Goal: Complete application form: Complete application form

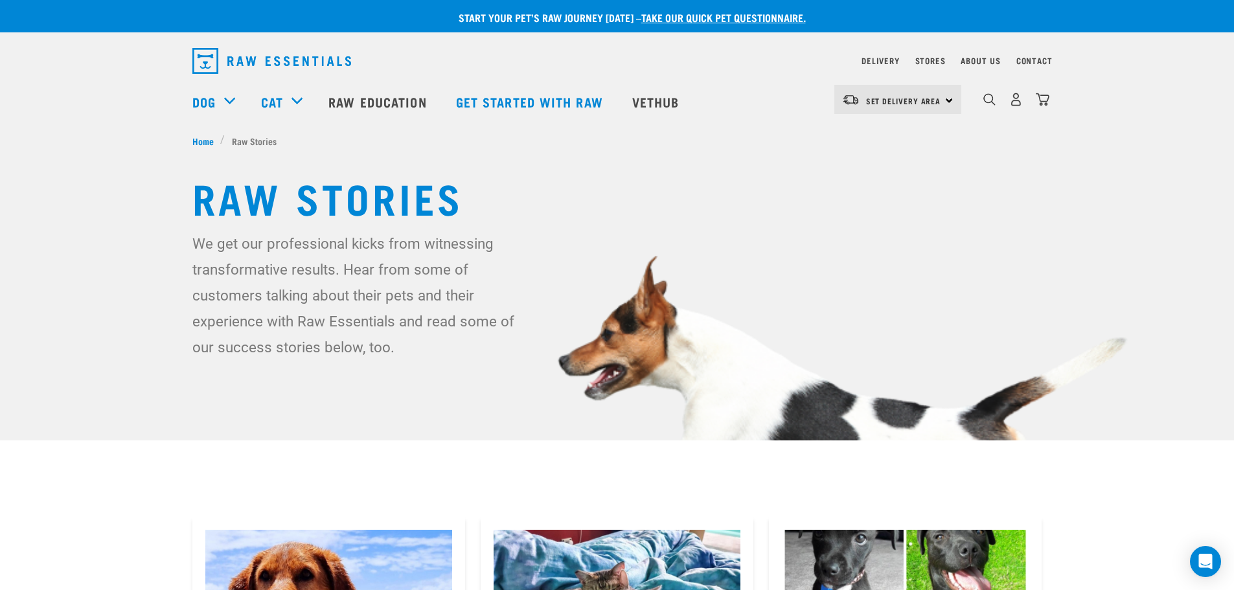
click at [948, 97] on div "Set Delivery Area [GEOGRAPHIC_DATA]" at bounding box center [897, 99] width 127 height 29
click at [885, 133] on link "[GEOGRAPHIC_DATA]" at bounding box center [896, 136] width 124 height 29
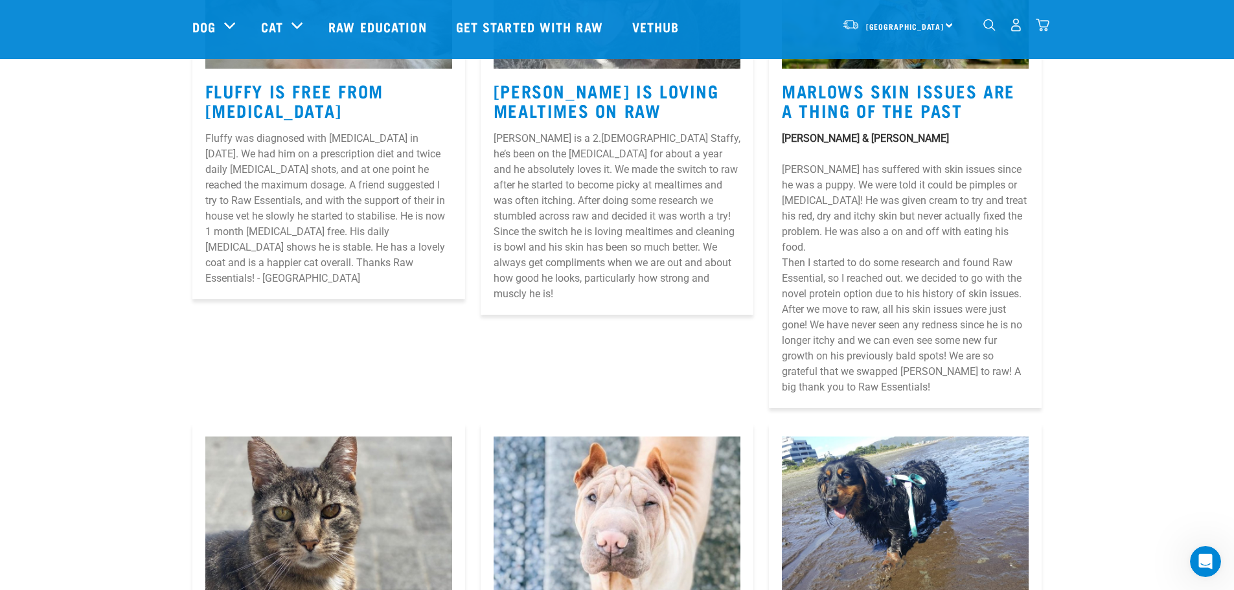
scroll to position [1037, 0]
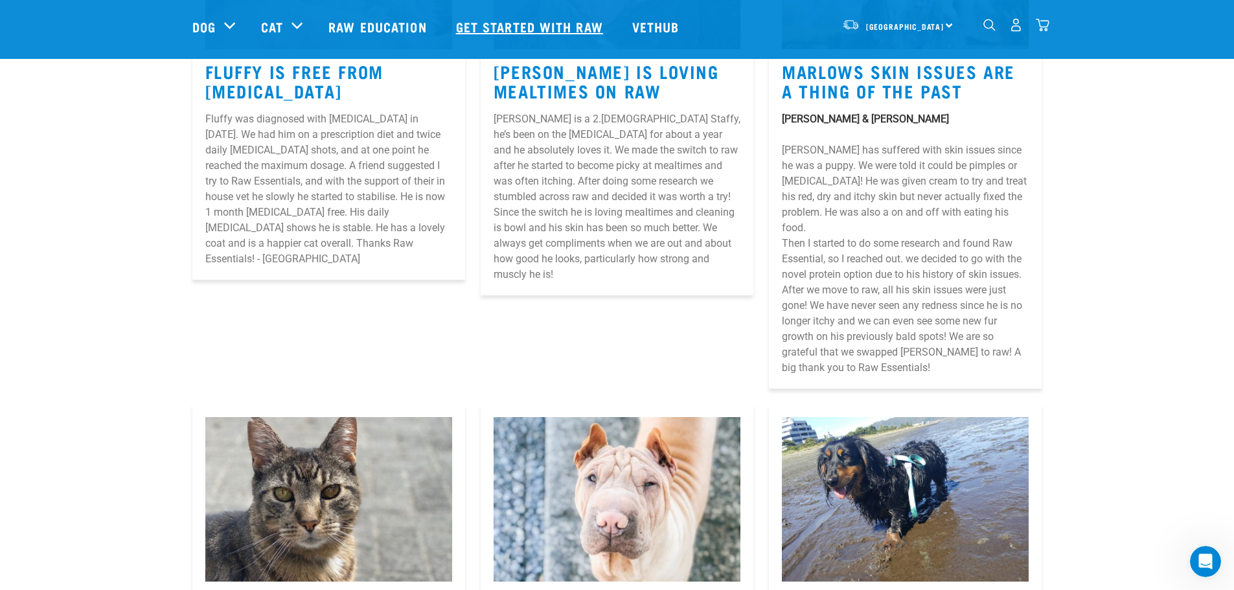
click at [574, 25] on link "Get started with Raw" at bounding box center [531, 27] width 176 height 52
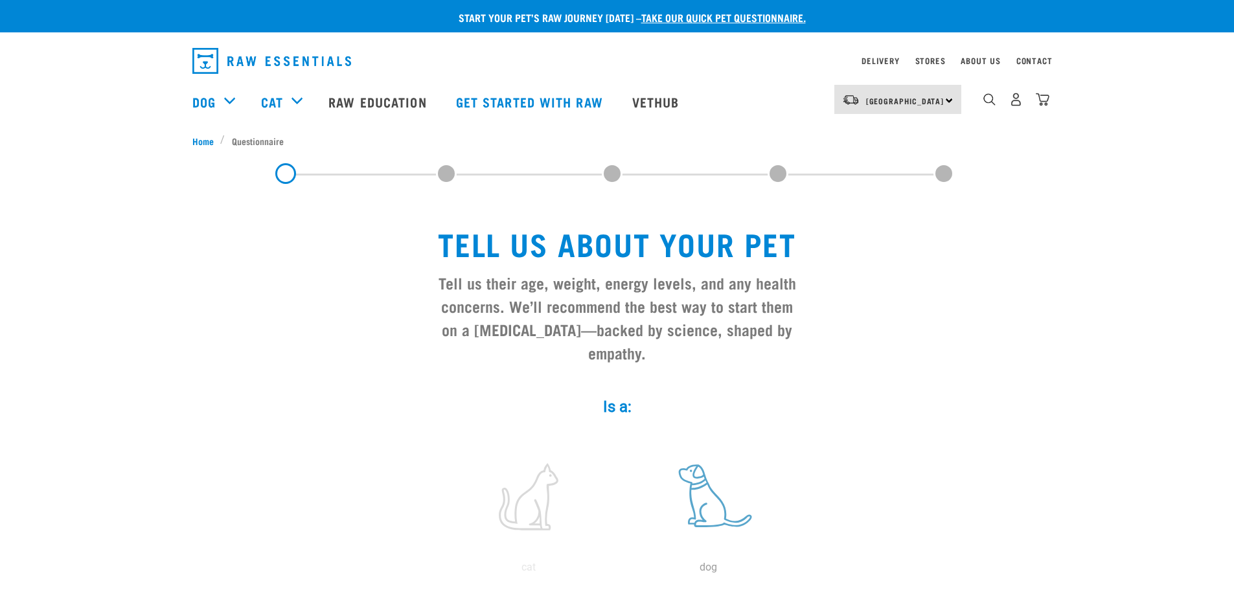
click at [698, 498] on label at bounding box center [708, 497] width 175 height 110
click at [619, 571] on input "radio" at bounding box center [619, 571] width 0 height 0
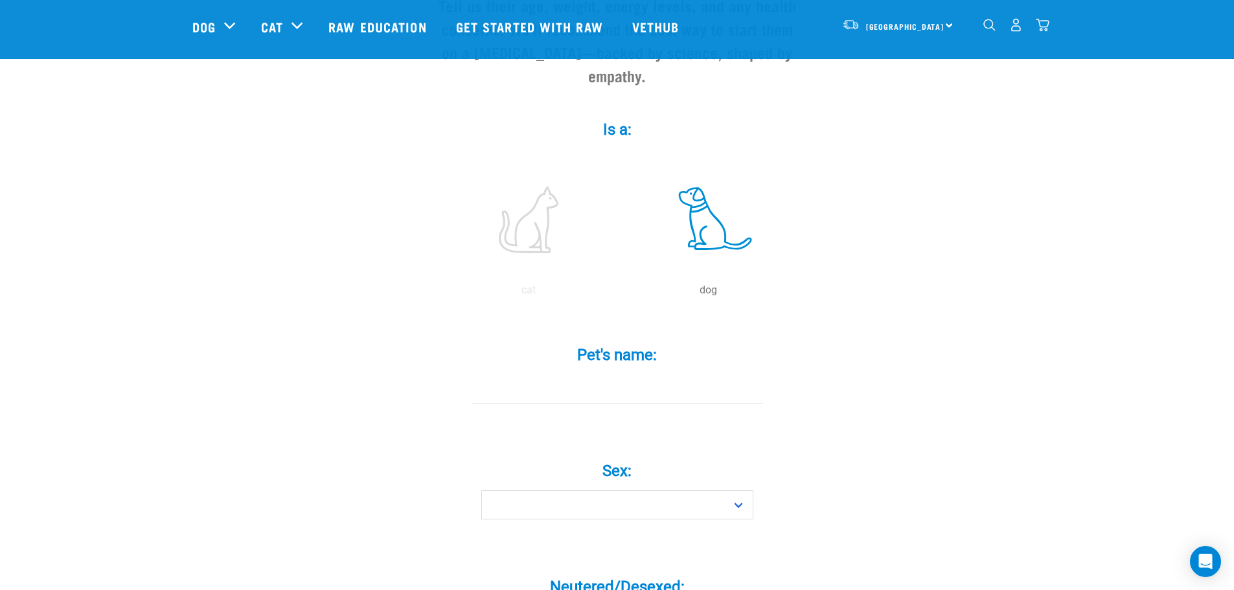
scroll to position [194, 0]
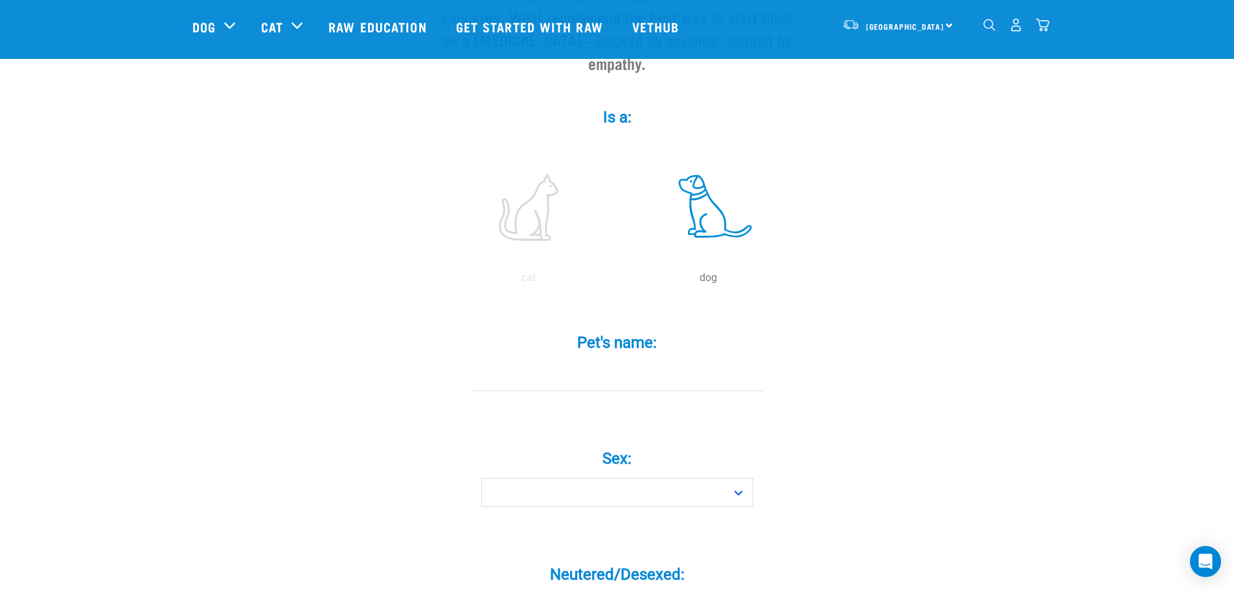
click at [637, 362] on input "Pet's name: *" at bounding box center [618, 376] width 292 height 29
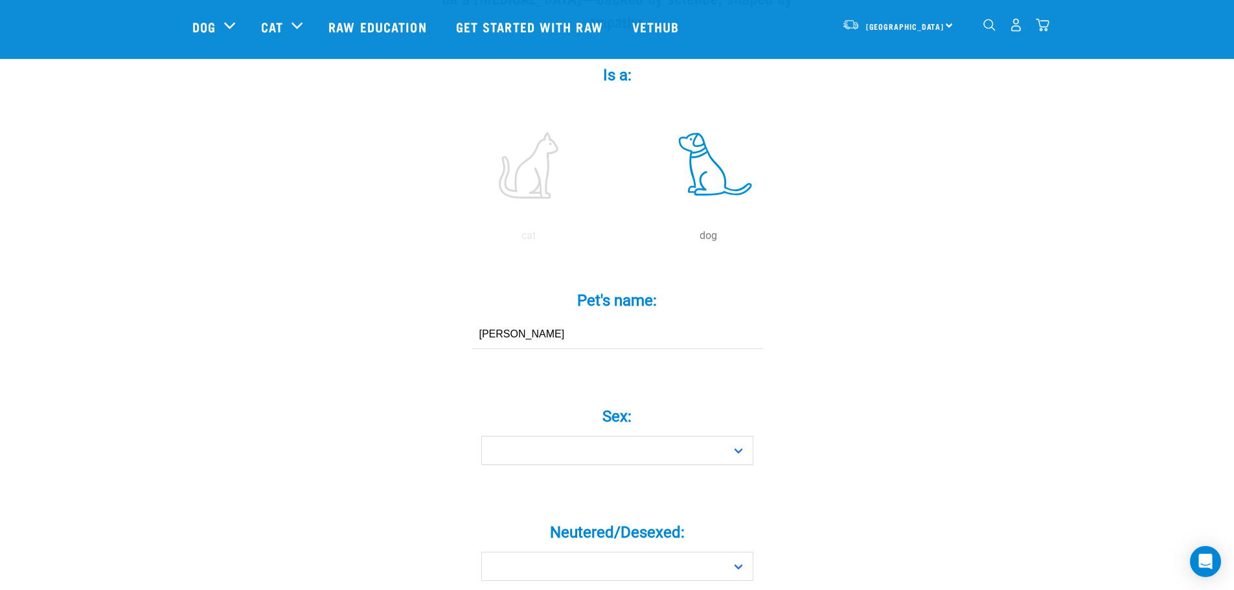
scroll to position [259, 0]
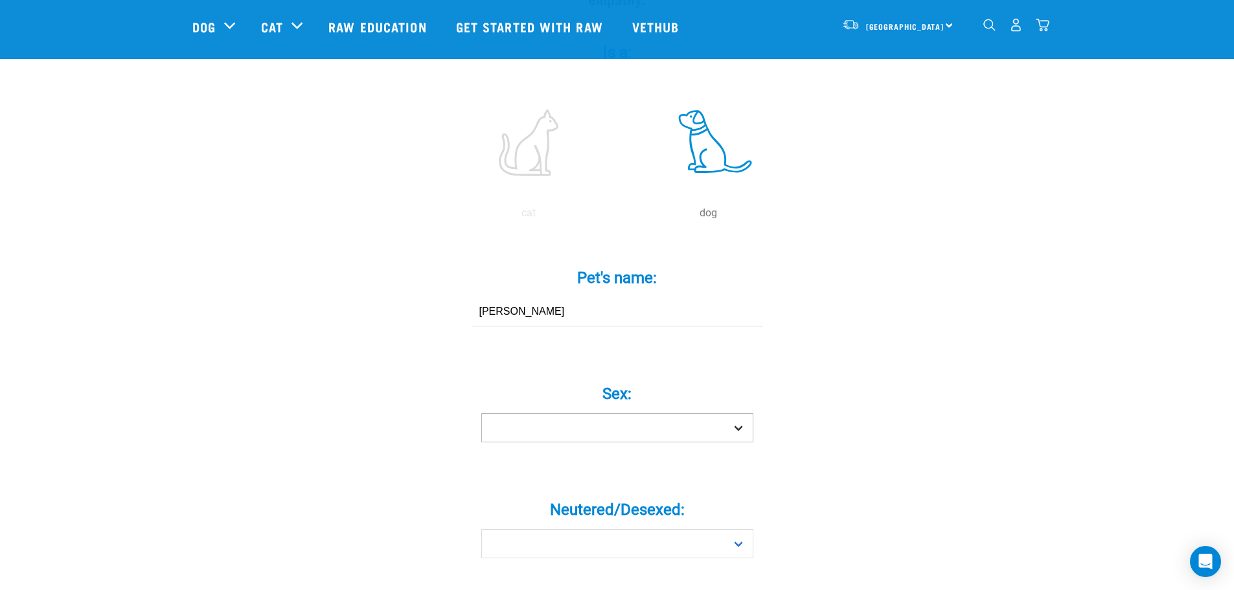
type input "Frankie"
click at [645, 413] on select "Boy Girl" at bounding box center [617, 427] width 272 height 29
select select "boy"
click at [481, 413] on select "Boy Girl" at bounding box center [617, 427] width 272 height 29
click at [583, 544] on div "Neutered/Desexed: * Yes No" at bounding box center [617, 525] width 389 height 106
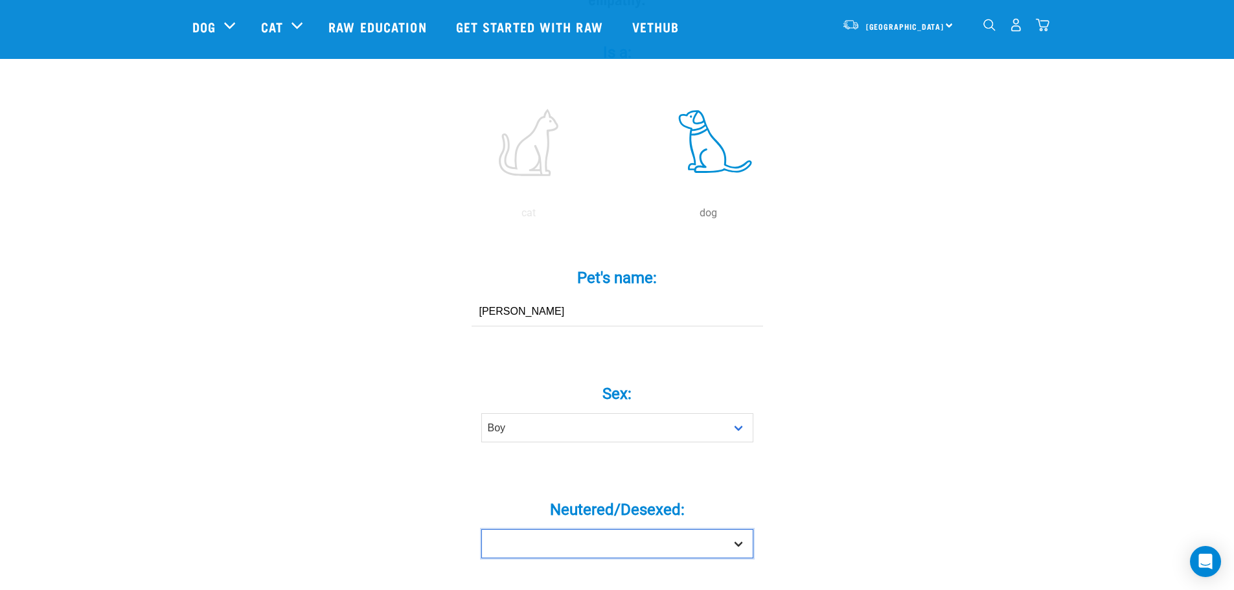
click at [580, 529] on select "Yes No" at bounding box center [617, 543] width 272 height 29
select select "yes"
click at [481, 529] on select "Yes No" at bounding box center [617, 543] width 272 height 29
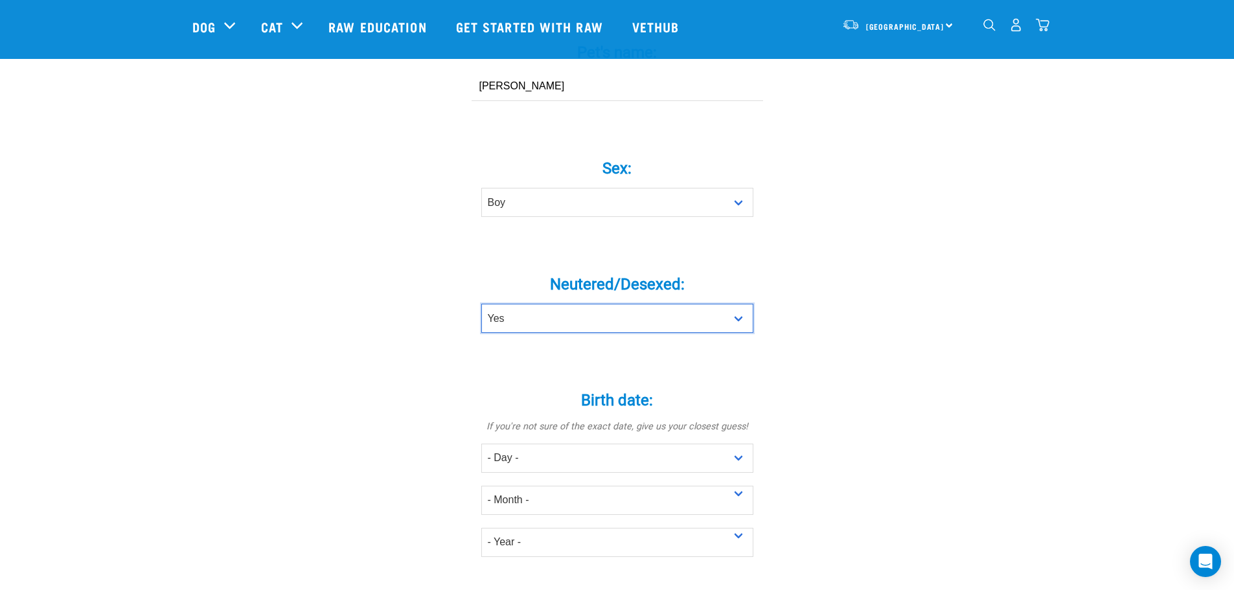
scroll to position [518, 0]
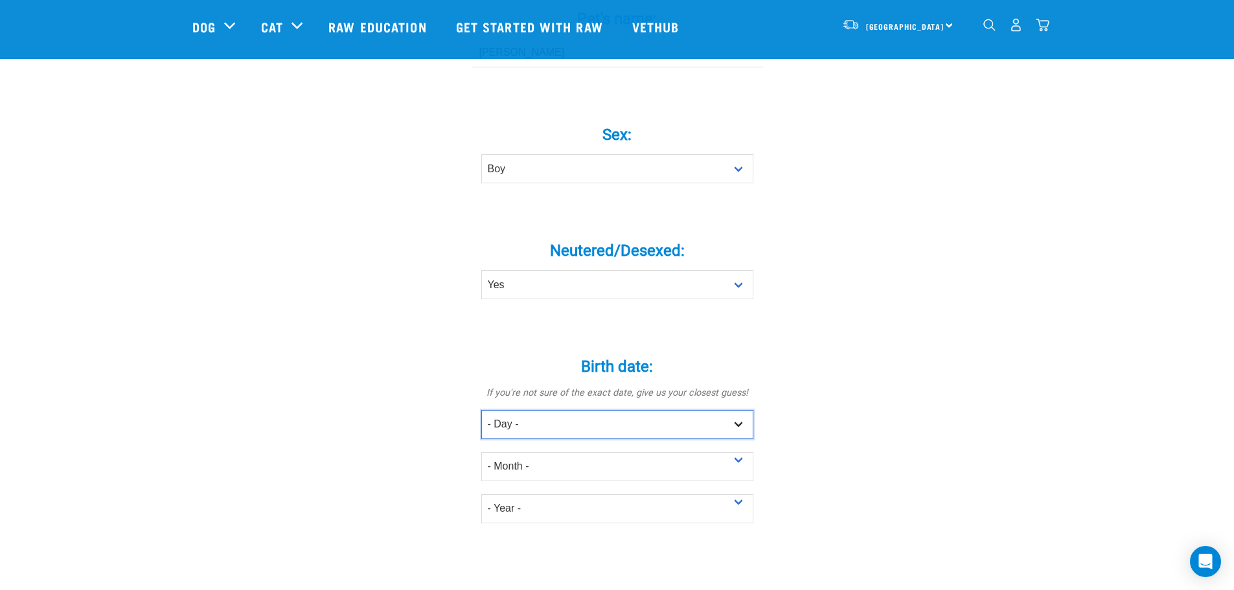
click at [652, 410] on select "- Day - 1 2 3 4 5 6 7 8 9 10 11 12 13 14 15 16 17 18 19 20 21 22 23 24 25 26 27" at bounding box center [617, 424] width 272 height 29
select select "10"
click at [481, 410] on select "- Day - 1 2 3 4 5 6 7 8 9 10 11 12 13 14 15 16 17 18 19 20 21 22 23 24 25 26 27" at bounding box center [617, 424] width 272 height 29
click at [549, 452] on select "- Month - January February March April May June July August September October N…" at bounding box center [617, 466] width 272 height 29
select select "May"
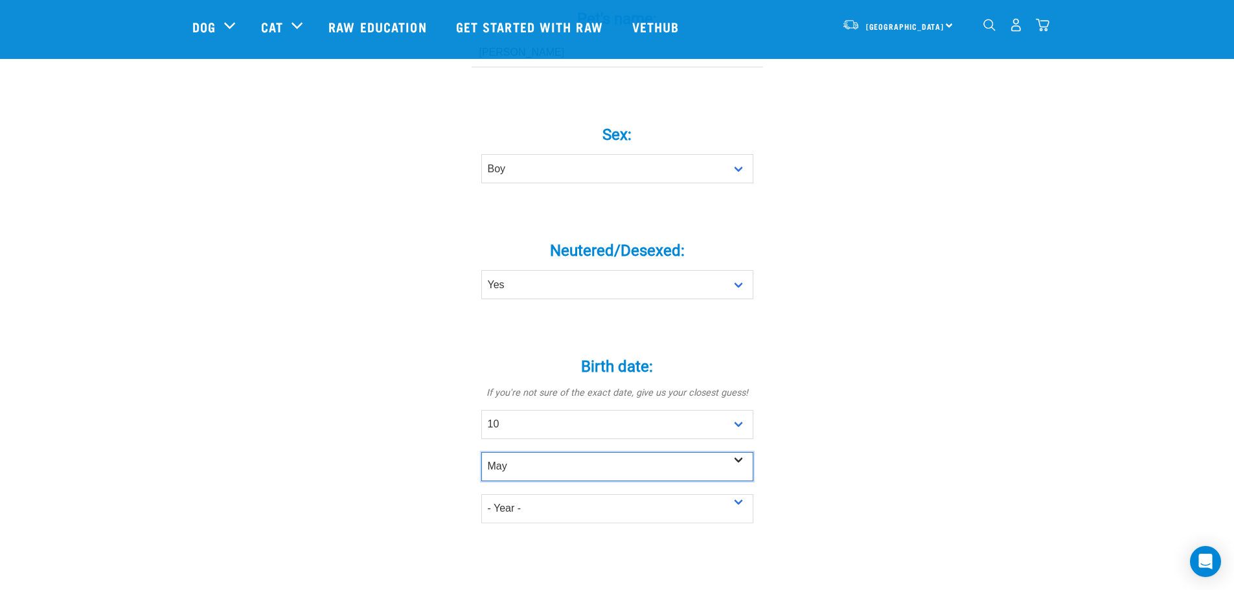
click at [481, 452] on select "- Month - January February March April May June July August September October N…" at bounding box center [617, 466] width 272 height 29
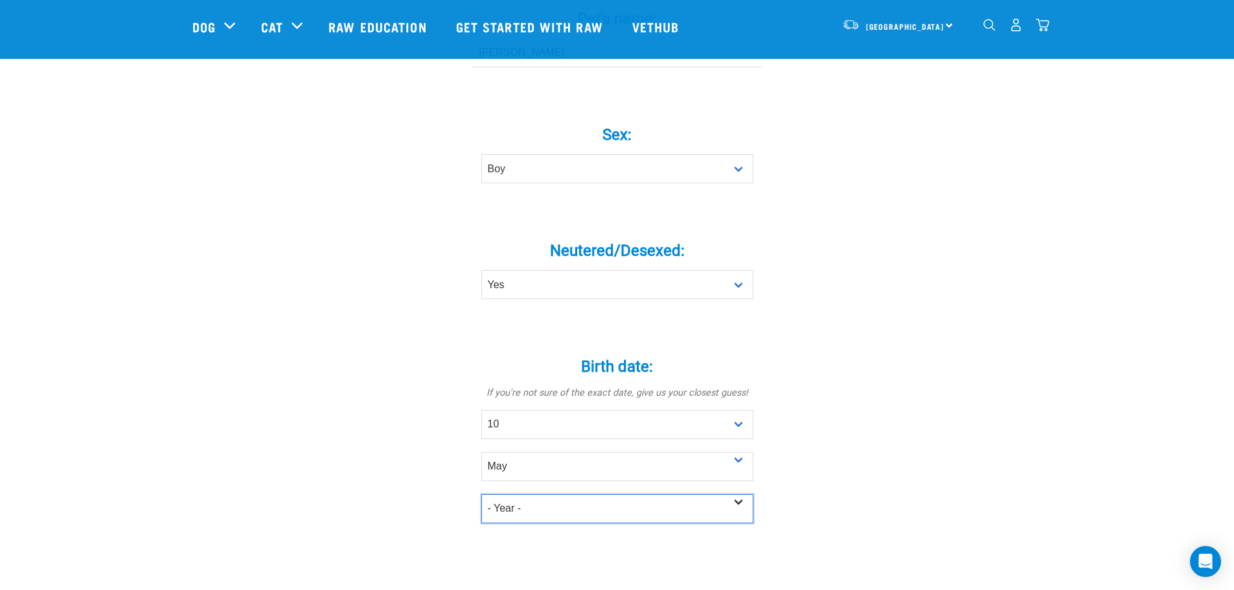
click at [569, 494] on select "- Year - 2025 2024 2023 2022 2021 2020 2019 2018 2017 2016 2015 2014 2013 2012" at bounding box center [617, 508] width 272 height 29
select select "2022"
click at [481, 494] on select "- Year - 2025 2024 2023 2022 2021 2020 2019 2018 2017 2016 2015 2014 2013 2012" at bounding box center [617, 508] width 272 height 29
click at [860, 385] on div "Tell us about your pet Tell us their age, weight, energy levels, and any health…" at bounding box center [617, 359] width 850 height 1546
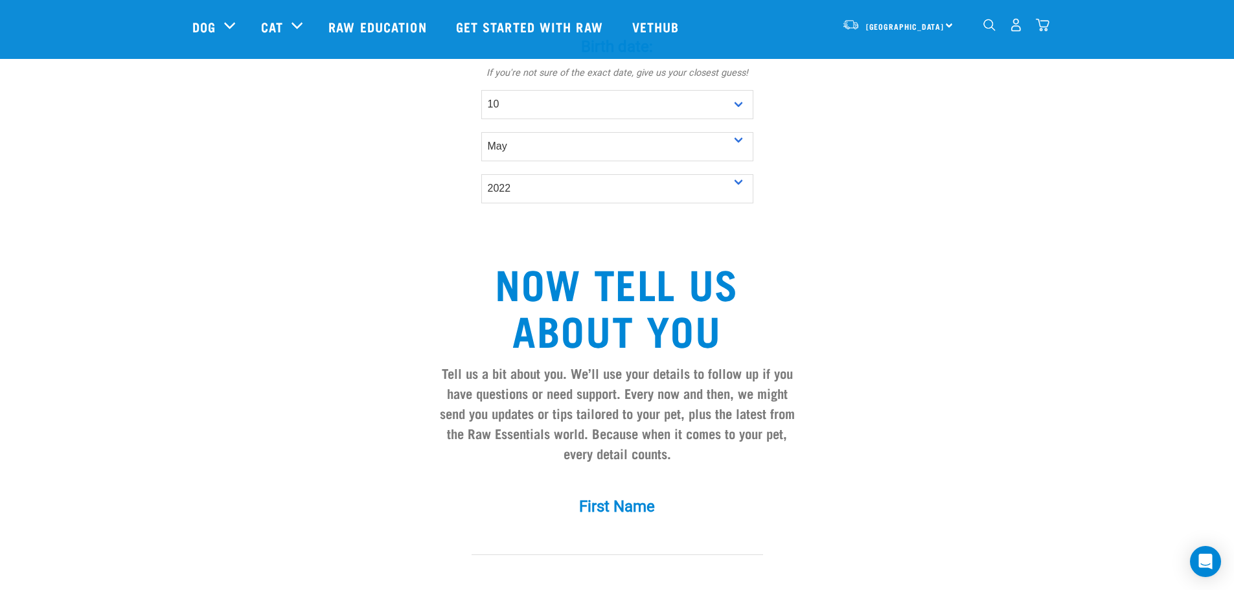
scroll to position [907, 0]
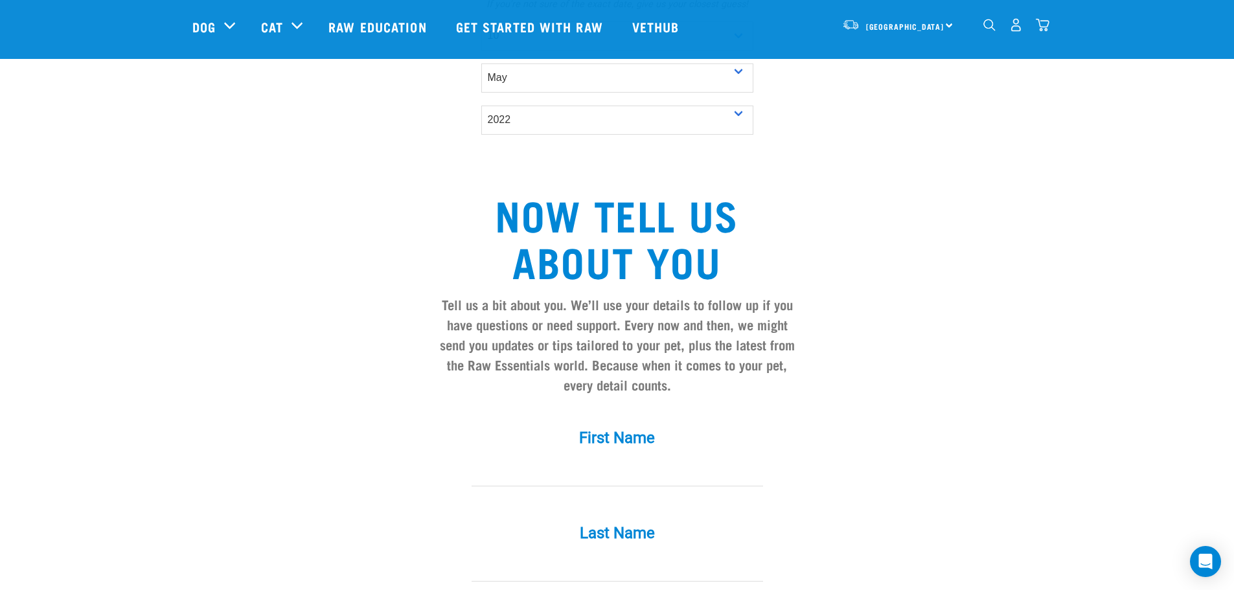
click at [596, 457] on input "First Name *" at bounding box center [618, 471] width 292 height 29
type input "Sarah"
type input "Keast"
type input "[EMAIL_ADDRESS][DOMAIN_NAME]"
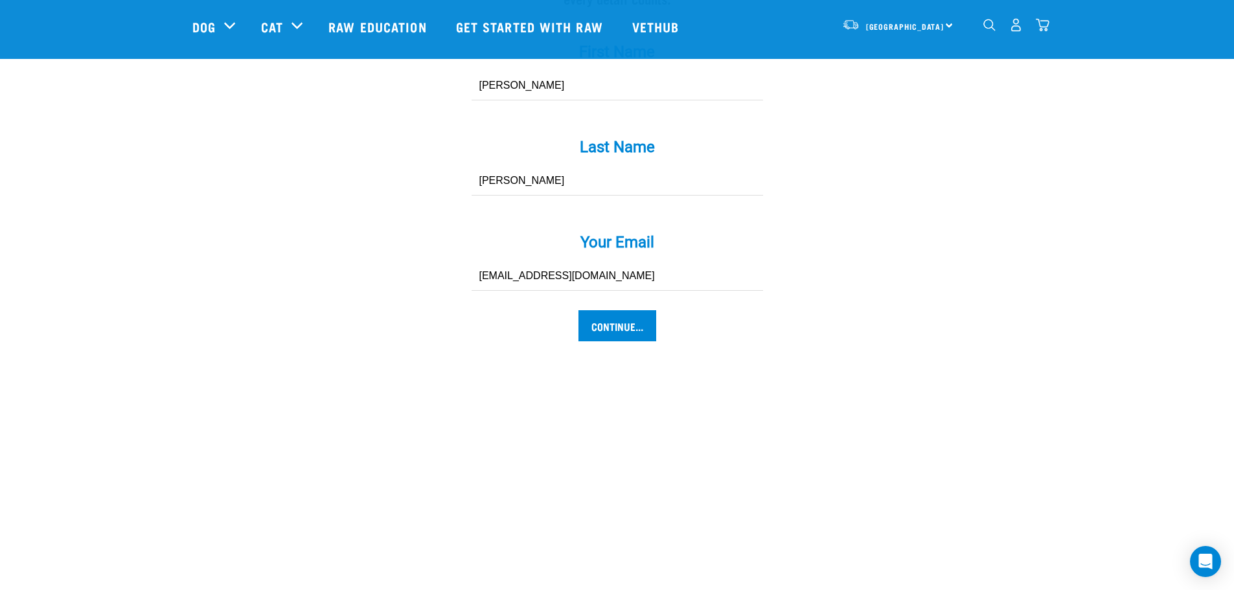
scroll to position [1296, 0]
click at [614, 308] on input "Continue..." at bounding box center [618, 323] width 78 height 31
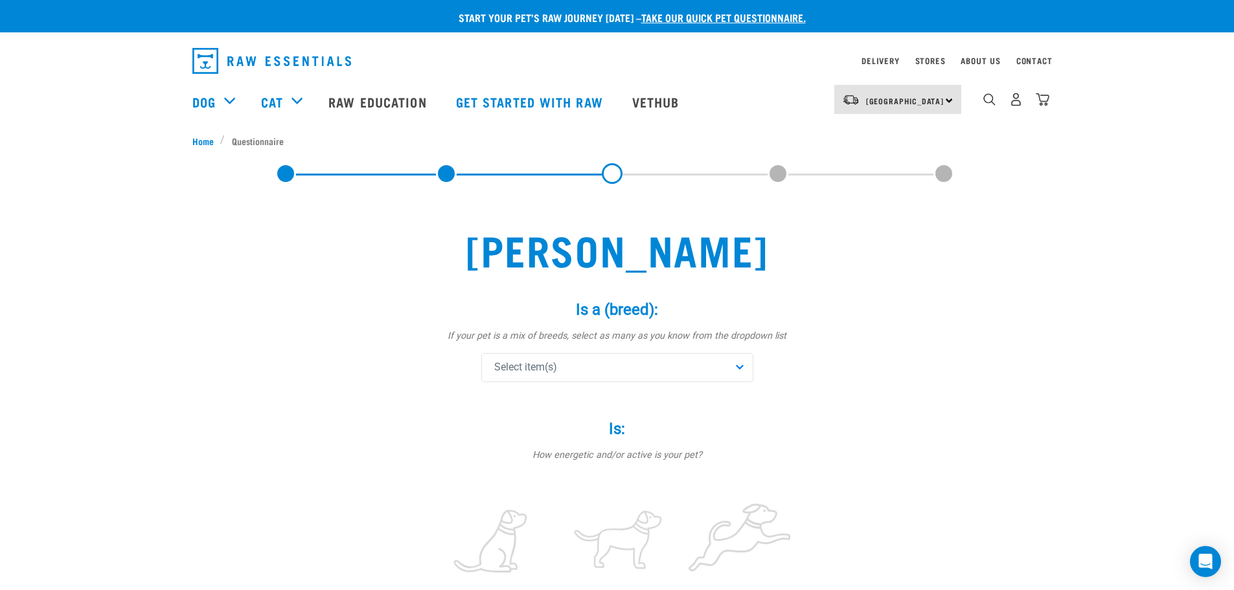
click at [599, 363] on div "Select item(s)" at bounding box center [617, 367] width 272 height 29
click at [593, 400] on input "text" at bounding box center [618, 403] width 266 height 29
type input "pom"
click at [499, 430] on span at bounding box center [497, 431] width 10 height 10
click at [519, 398] on input "text" at bounding box center [618, 403] width 266 height 29
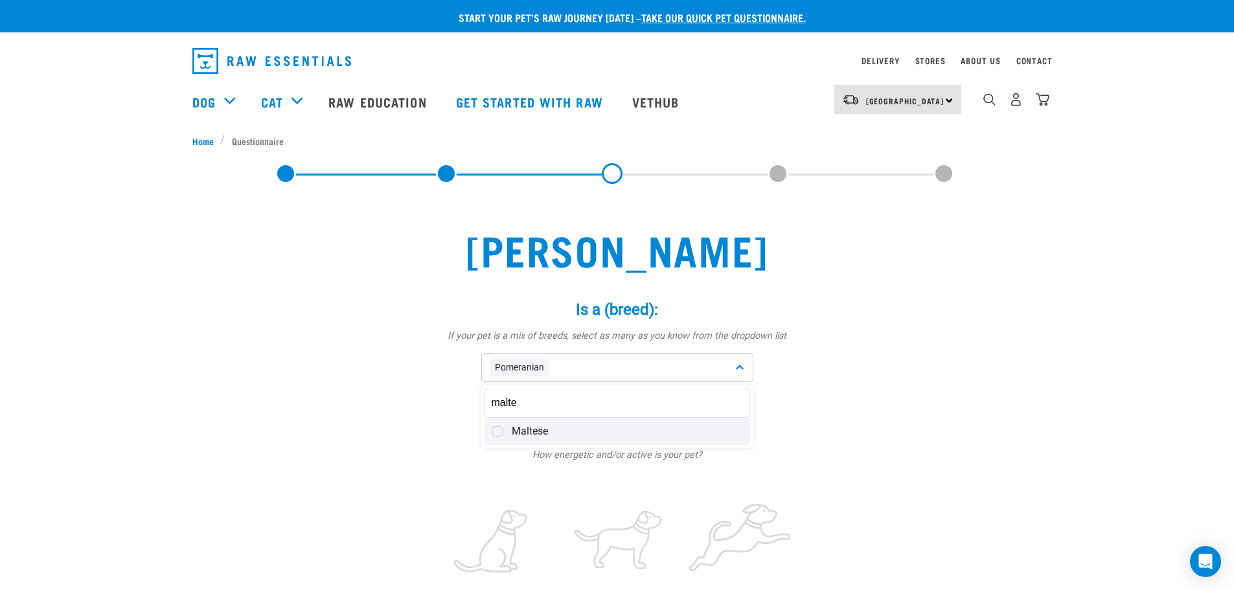
type input "malte"
click at [523, 433] on span "Maltese" at bounding box center [627, 431] width 231 height 13
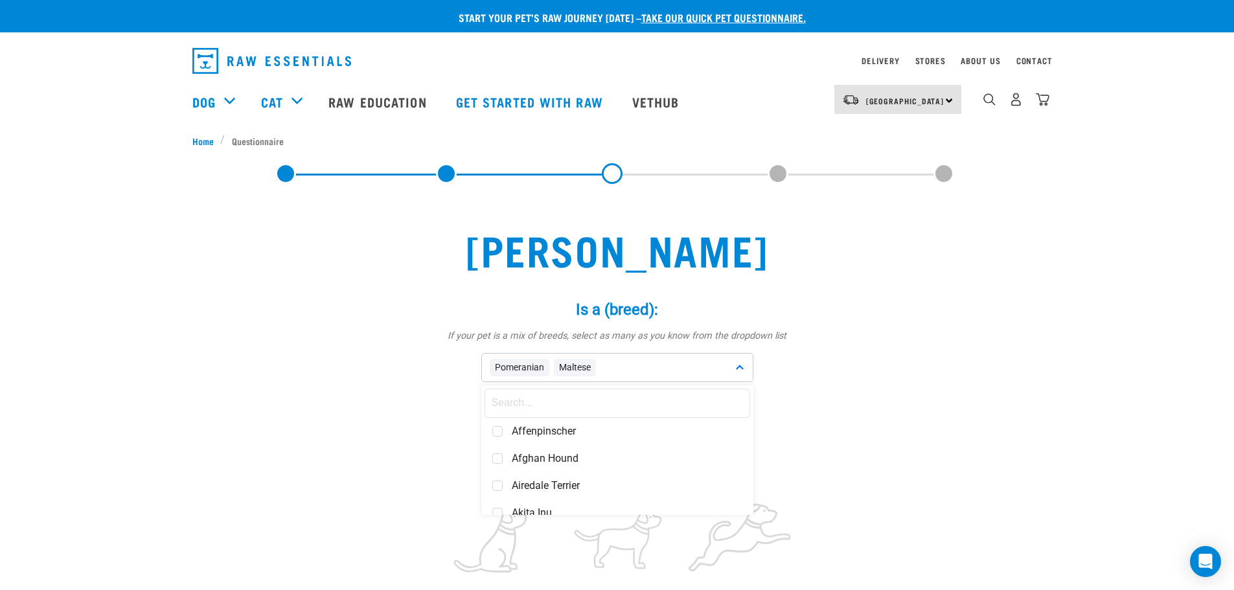
click at [517, 399] on input "text" at bounding box center [618, 403] width 266 height 29
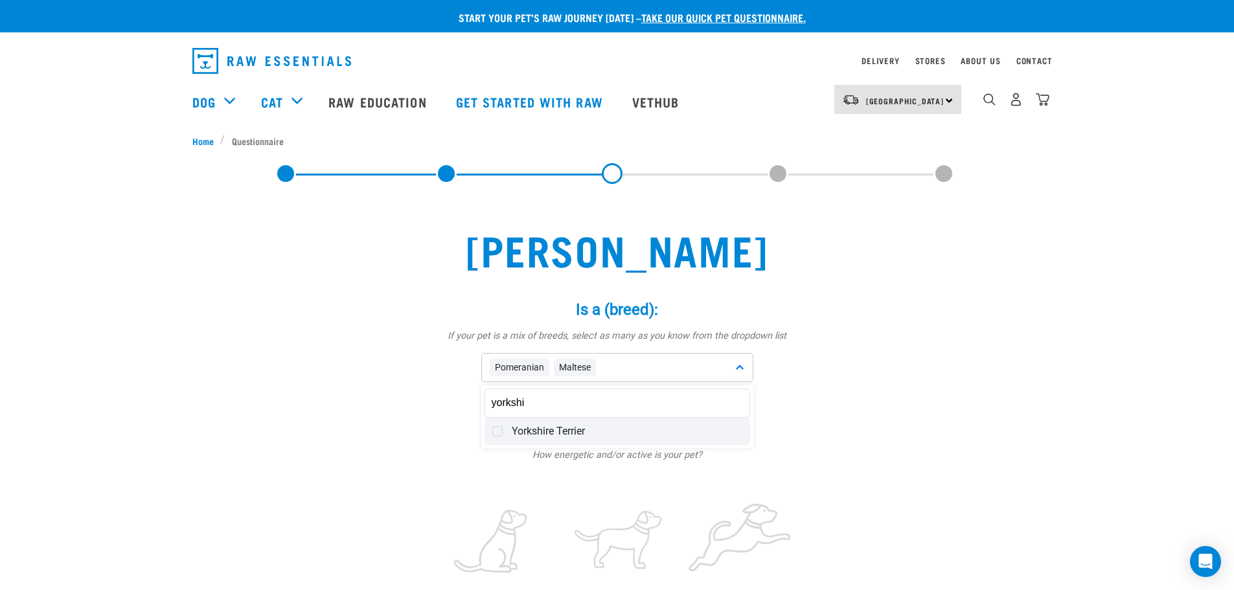
type input "yorkshi"
click at [498, 434] on span at bounding box center [497, 431] width 10 height 10
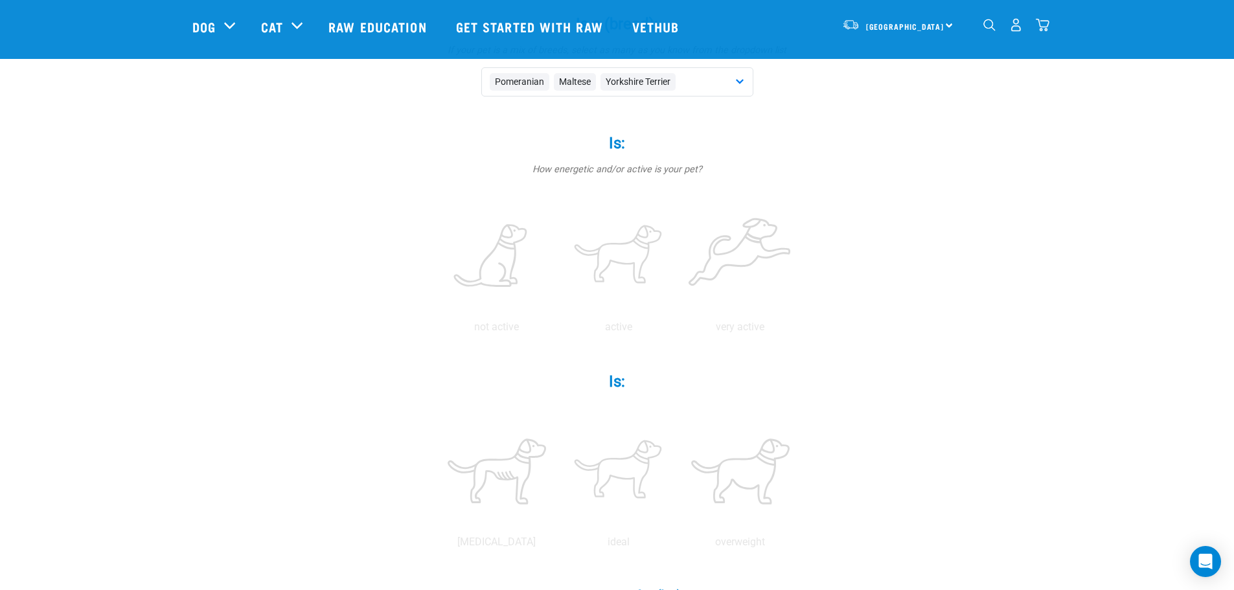
scroll to position [194, 0]
click at [625, 262] on label at bounding box center [618, 253] width 117 height 110
click at [558, 327] on input "radio" at bounding box center [558, 327] width 0 height 0
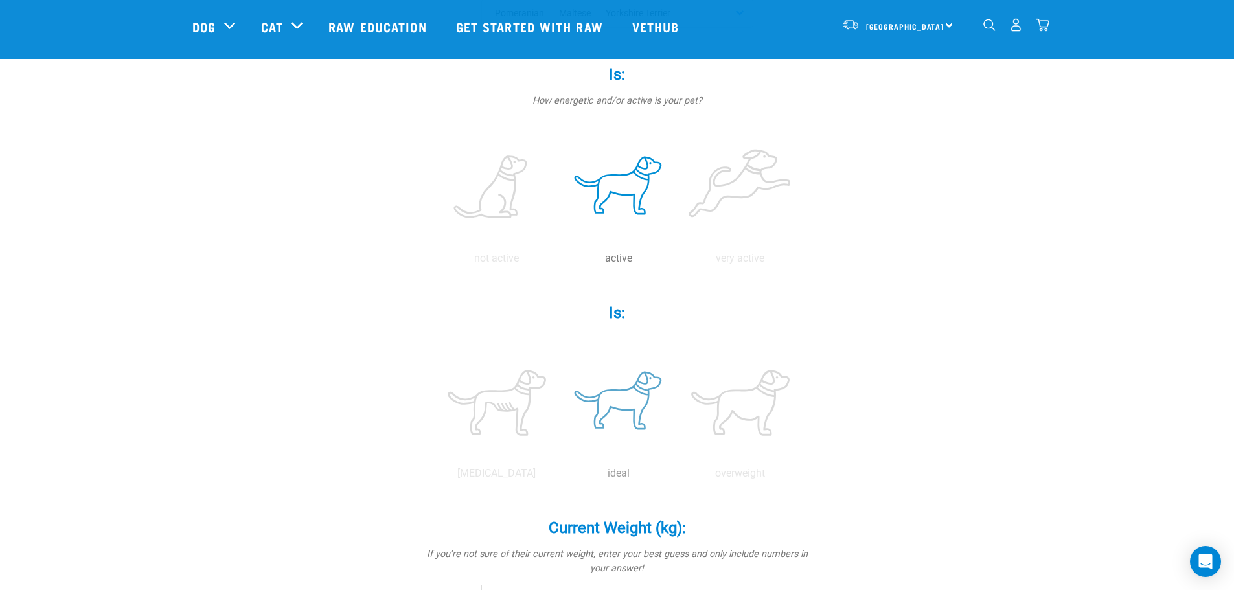
click at [628, 406] on label at bounding box center [618, 403] width 117 height 110
click at [558, 477] on input "radio" at bounding box center [558, 477] width 0 height 0
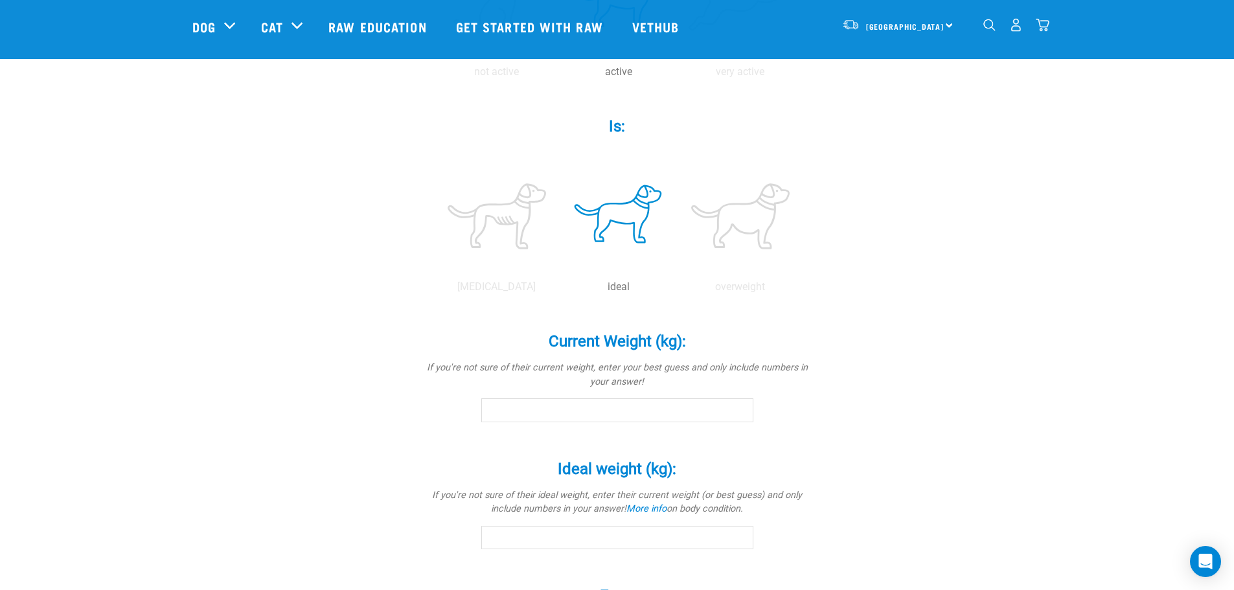
scroll to position [453, 0]
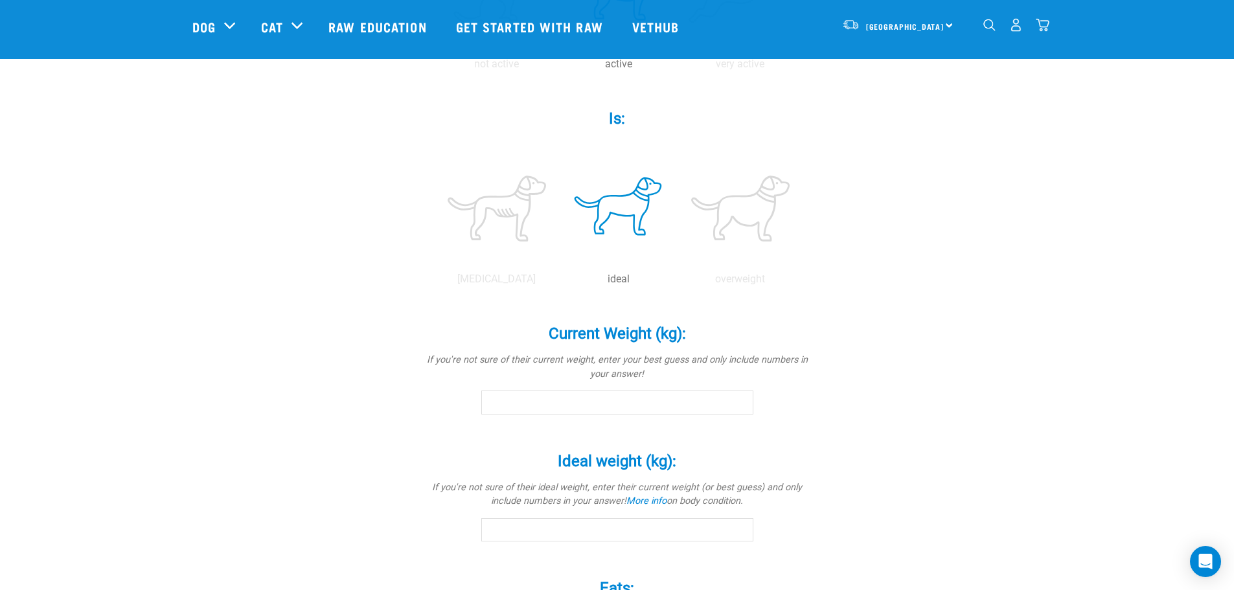
click at [649, 400] on input "Current Weight (kg): *" at bounding box center [617, 402] width 272 height 23
type input "5.5"
click at [571, 522] on input "Ideal weight (kg): *" at bounding box center [617, 529] width 272 height 23
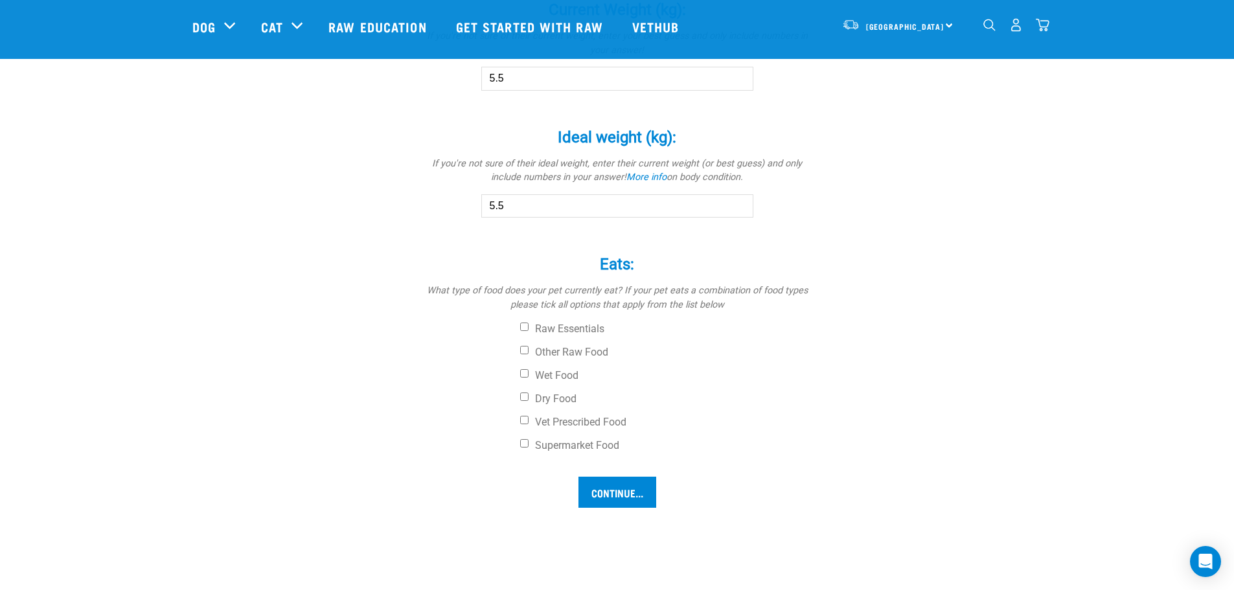
scroll to position [842, 0]
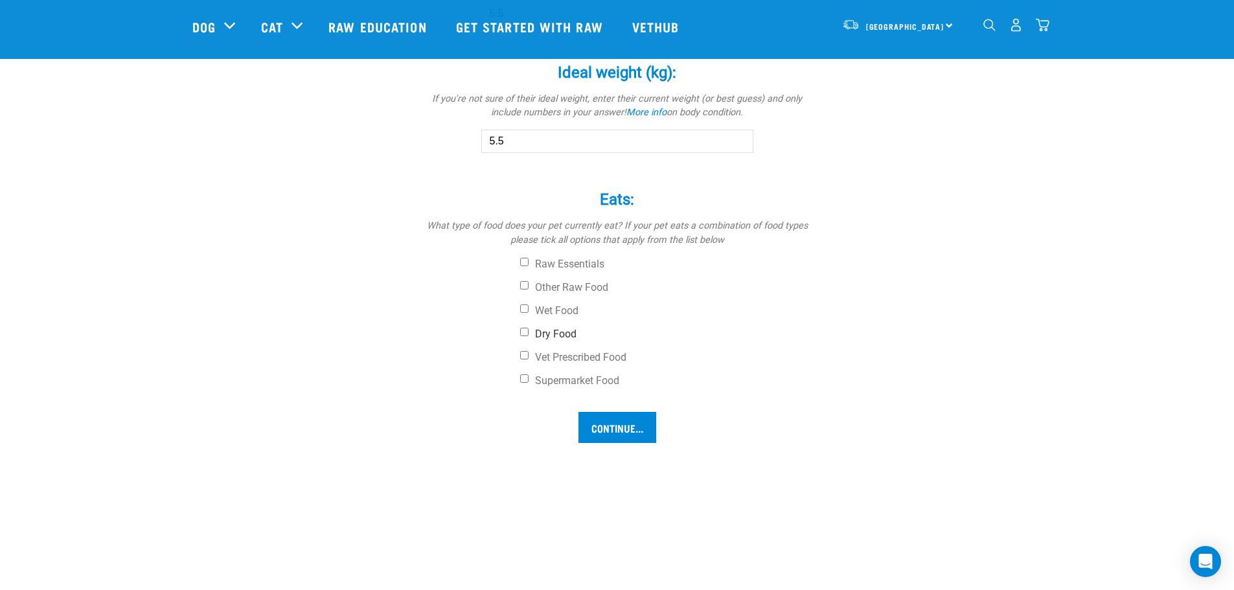
type input "5.5"
click at [524, 331] on input "Dry Food" at bounding box center [524, 332] width 8 height 8
checkbox input "true"
click at [524, 311] on input "Wet Food" at bounding box center [524, 308] width 8 height 8
checkbox input "true"
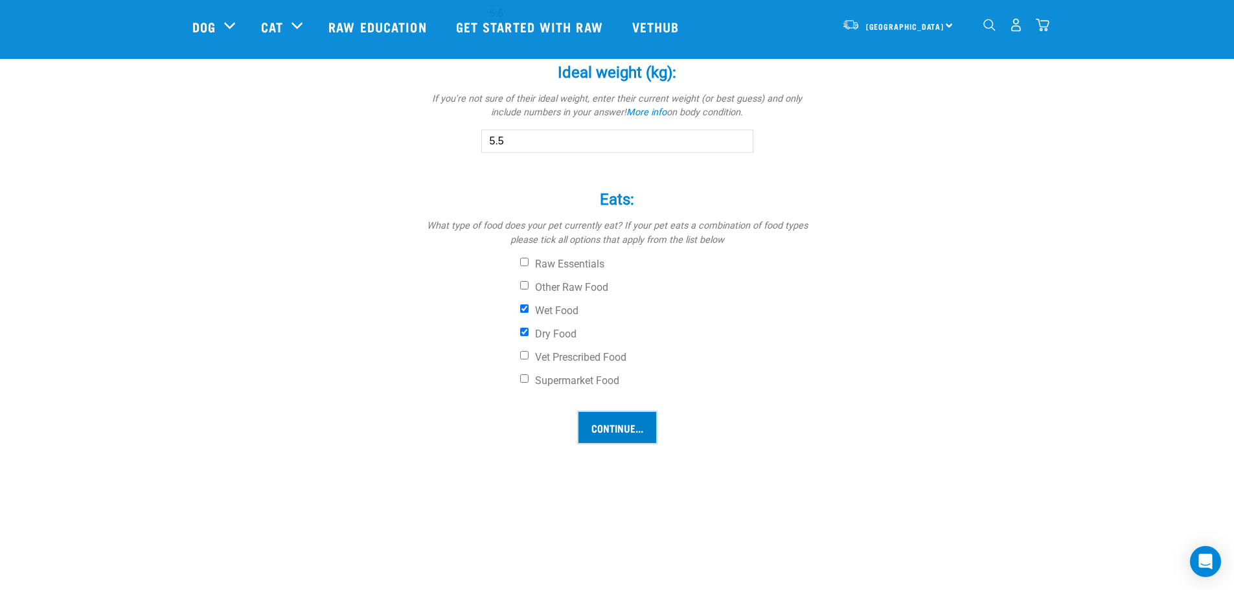
click at [624, 419] on input "Continue..." at bounding box center [618, 427] width 78 height 31
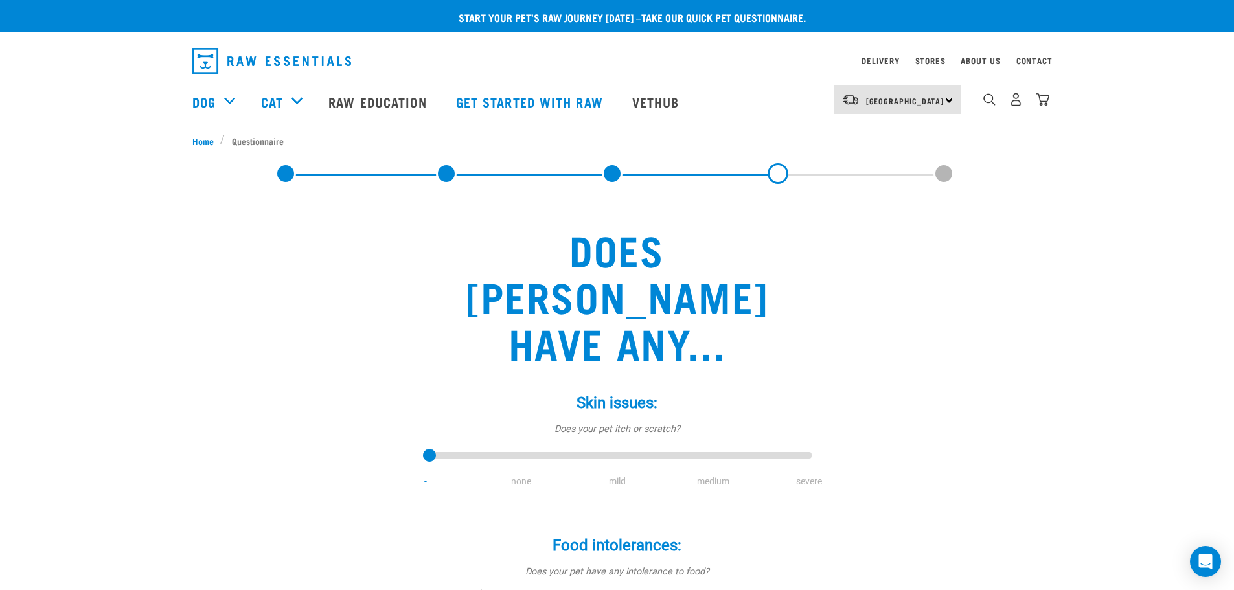
scroll to position [65, 0]
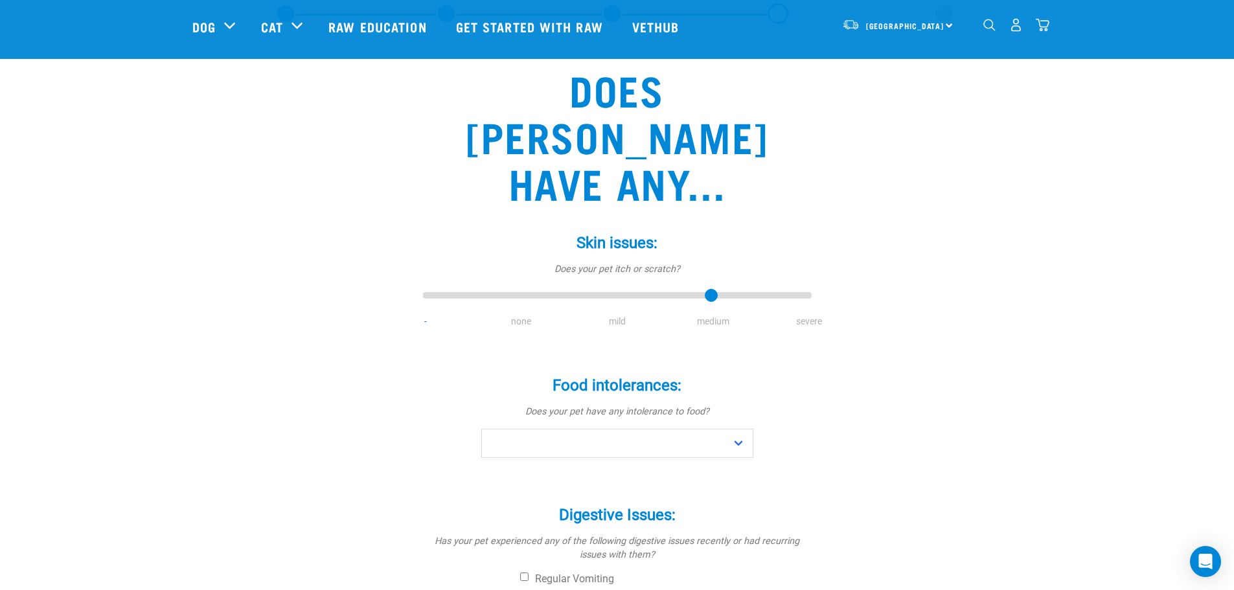
type input "3"
click at [717, 287] on input "range" at bounding box center [617, 296] width 389 height 18
click at [737, 429] on select "No Yes" at bounding box center [617, 443] width 272 height 29
select select "no"
click at [481, 429] on select "No Yes" at bounding box center [617, 443] width 272 height 29
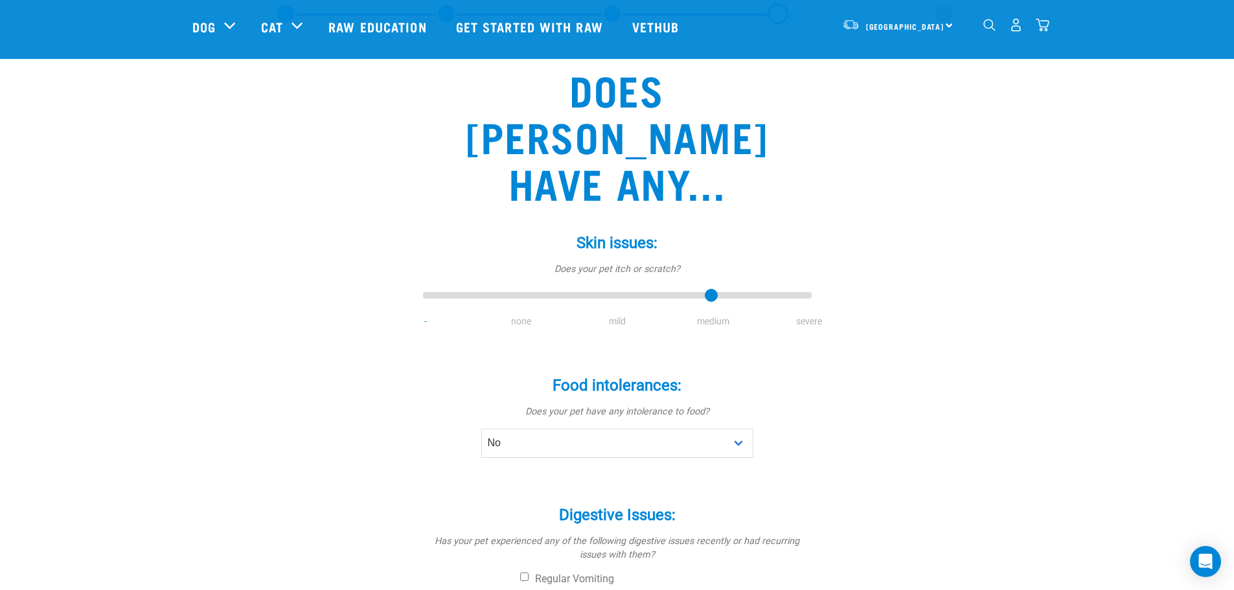
click at [921, 385] on div "Does Frankie have any... Skin issues: * Does your pet itch or scratch? - none m…" at bounding box center [617, 523] width 850 height 967
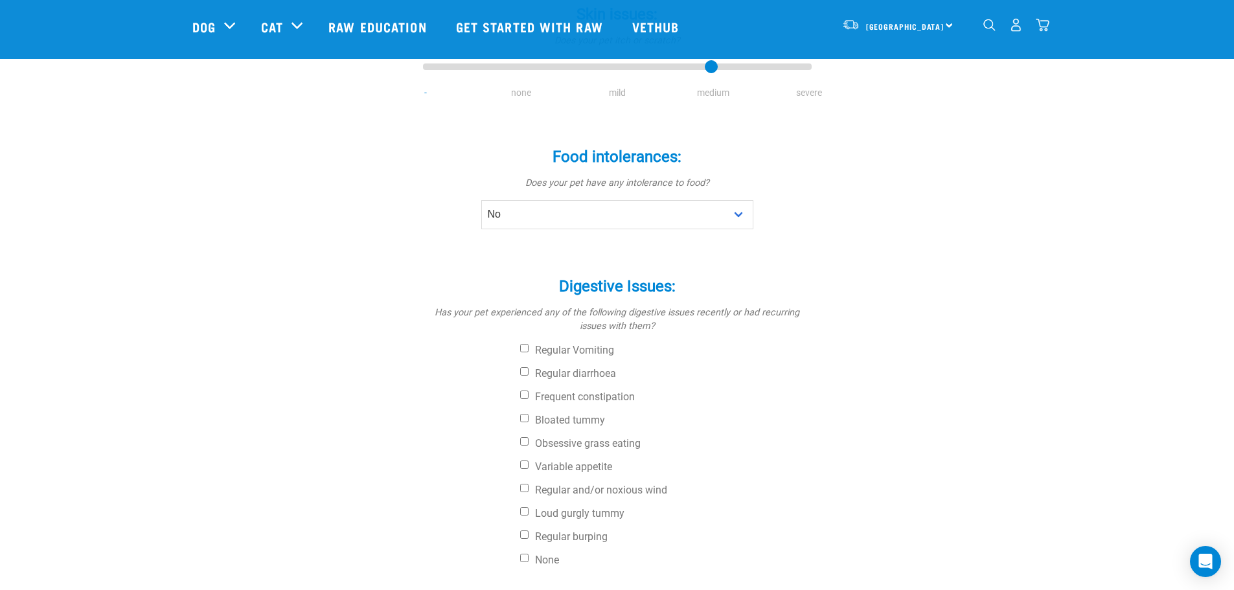
scroll to position [324, 0]
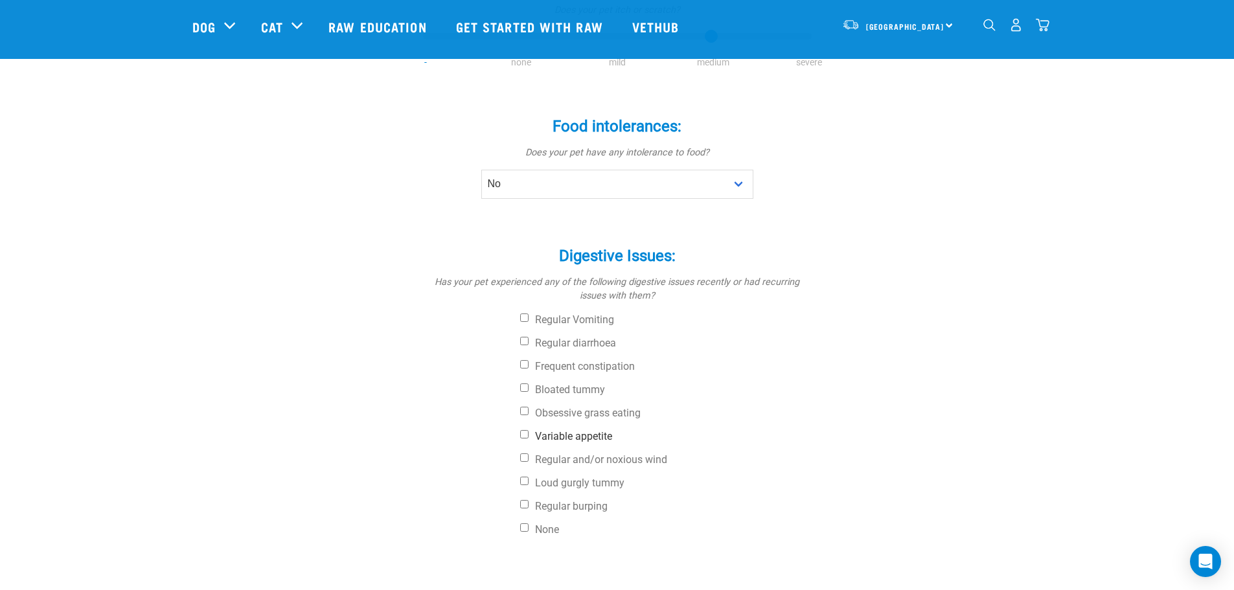
click at [524, 430] on input "Variable appetite" at bounding box center [524, 434] width 8 height 8
checkbox input "true"
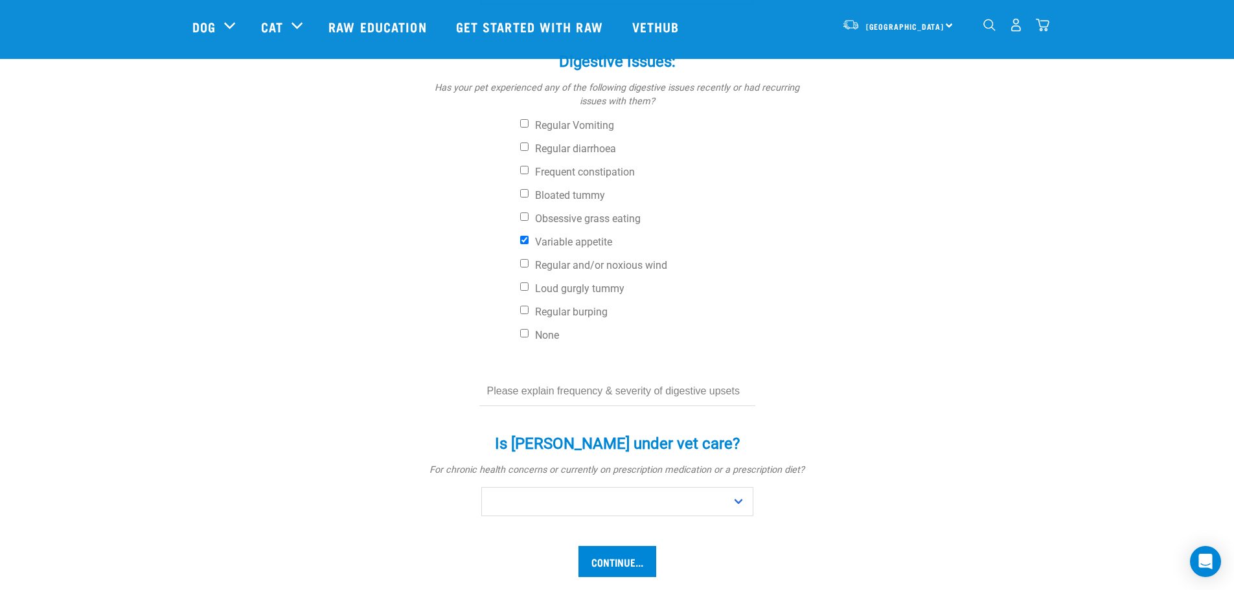
scroll to position [583, 0]
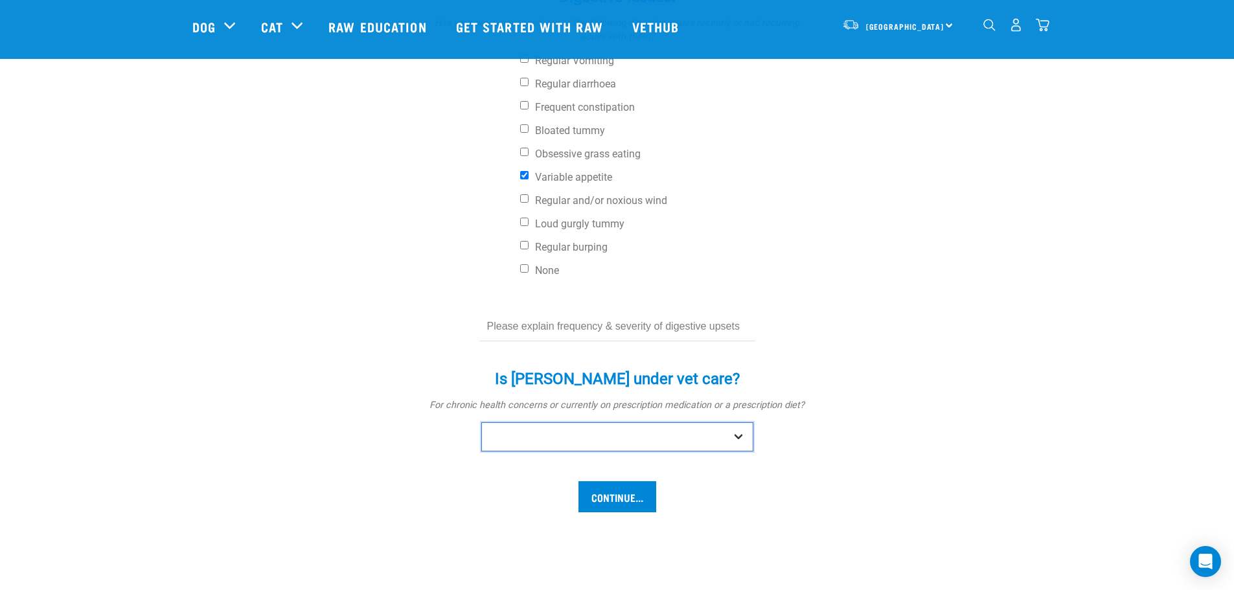
click at [745, 422] on select "No Yes" at bounding box center [617, 436] width 272 height 29
select select "no"
click at [481, 422] on select "No Yes" at bounding box center [617, 436] width 272 height 29
click at [607, 481] on input "Continue..." at bounding box center [618, 496] width 78 height 31
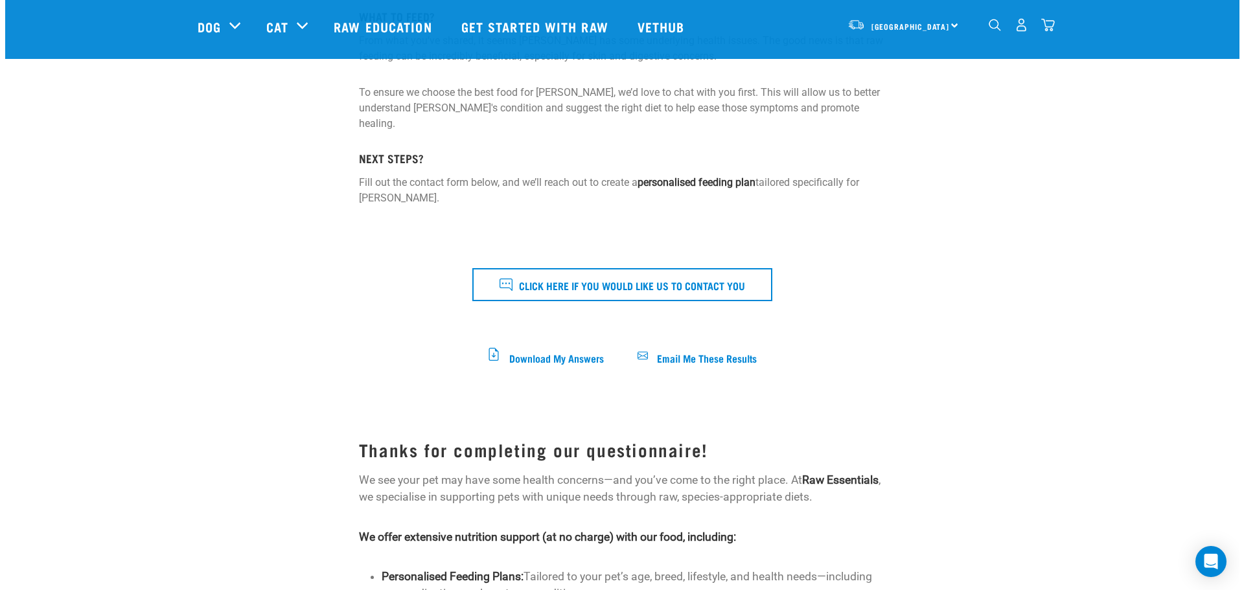
scroll to position [259, 0]
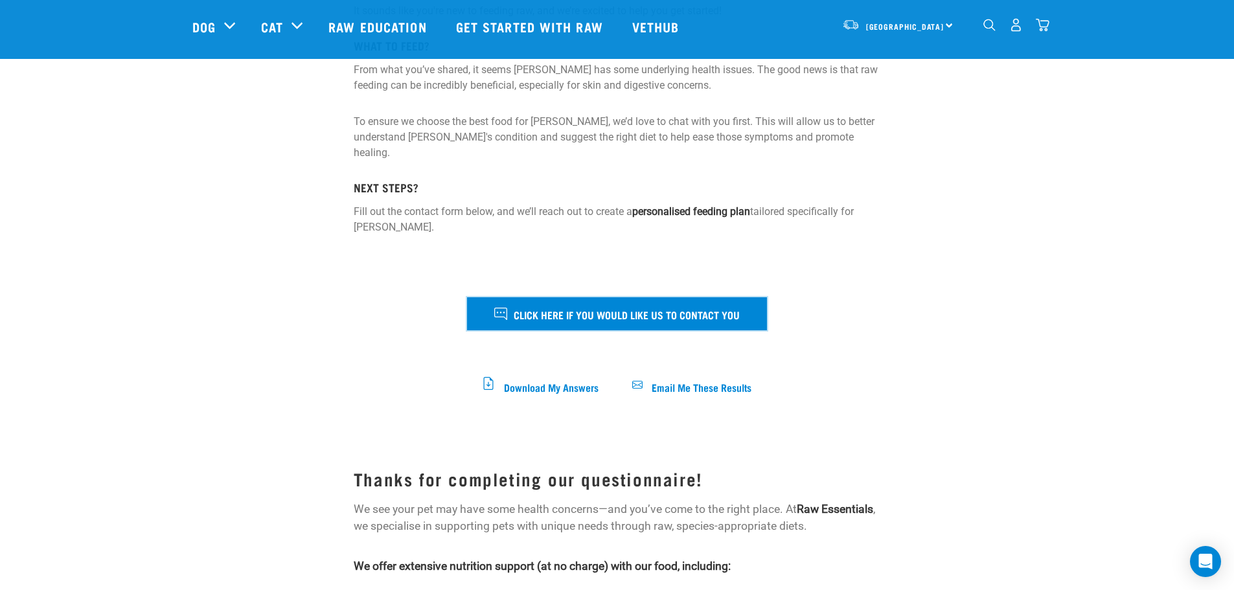
click at [636, 306] on span "Click here if you would like us to contact you" at bounding box center [627, 314] width 226 height 17
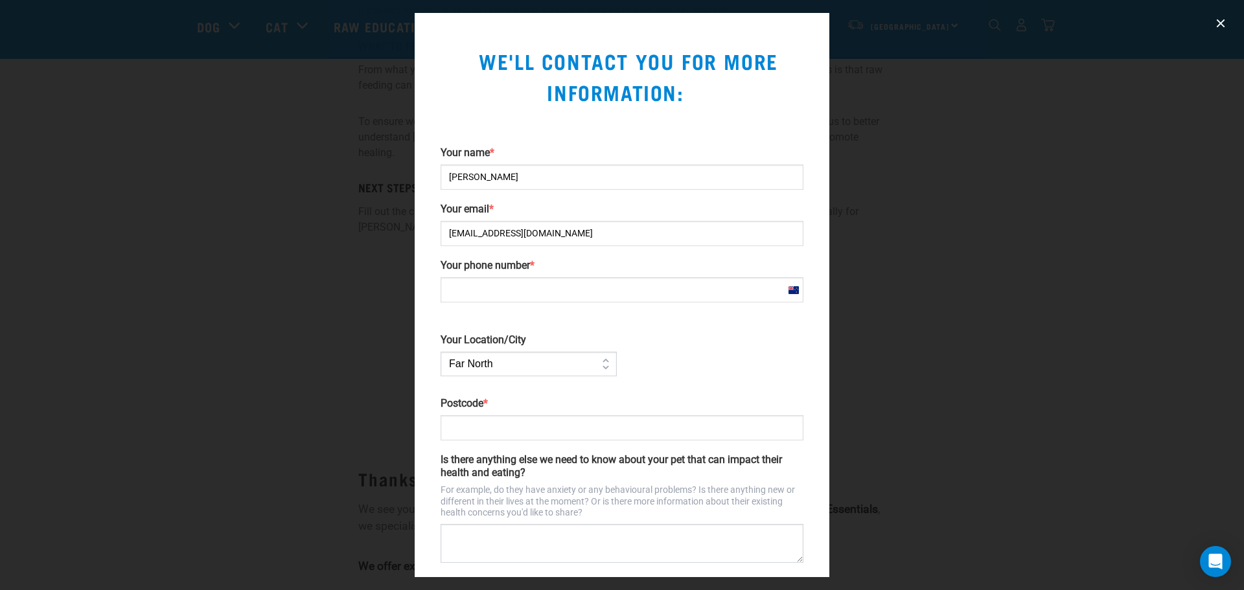
click at [497, 286] on input "Your phone number *" at bounding box center [622, 289] width 363 height 25
type input "[PHONE_NUMBER]"
type input "5019"
click at [494, 365] on select "Far [GEOGRAPHIC_DATA] [GEOGRAPHIC_DATA] [GEOGRAPHIC_DATA] [GEOGRAPHIC_DATA] [GE…" at bounding box center [529, 364] width 176 height 25
select select "[GEOGRAPHIC_DATA]"
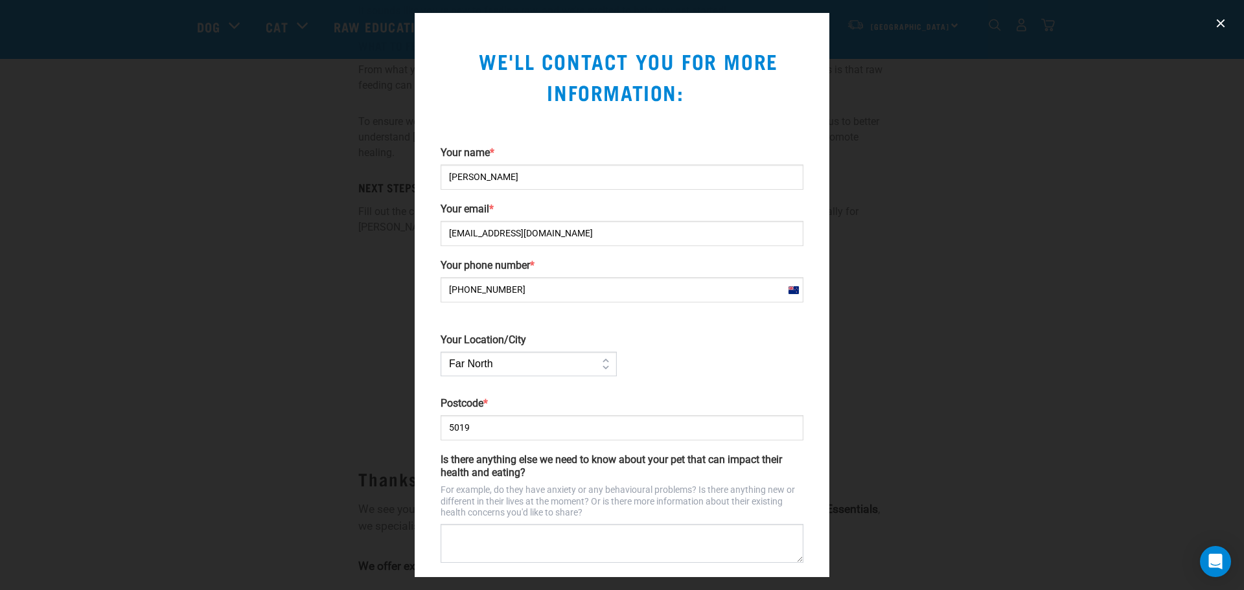
click at [441, 352] on select "Far [GEOGRAPHIC_DATA] [GEOGRAPHIC_DATA] [GEOGRAPHIC_DATA] [GEOGRAPHIC_DATA] [GE…" at bounding box center [529, 364] width 176 height 25
click at [721, 391] on div "Your name * [PERSON_NAME] Your email * [EMAIL_ADDRESS][DOMAIN_NAME] Your phone …" at bounding box center [621, 384] width 373 height 477
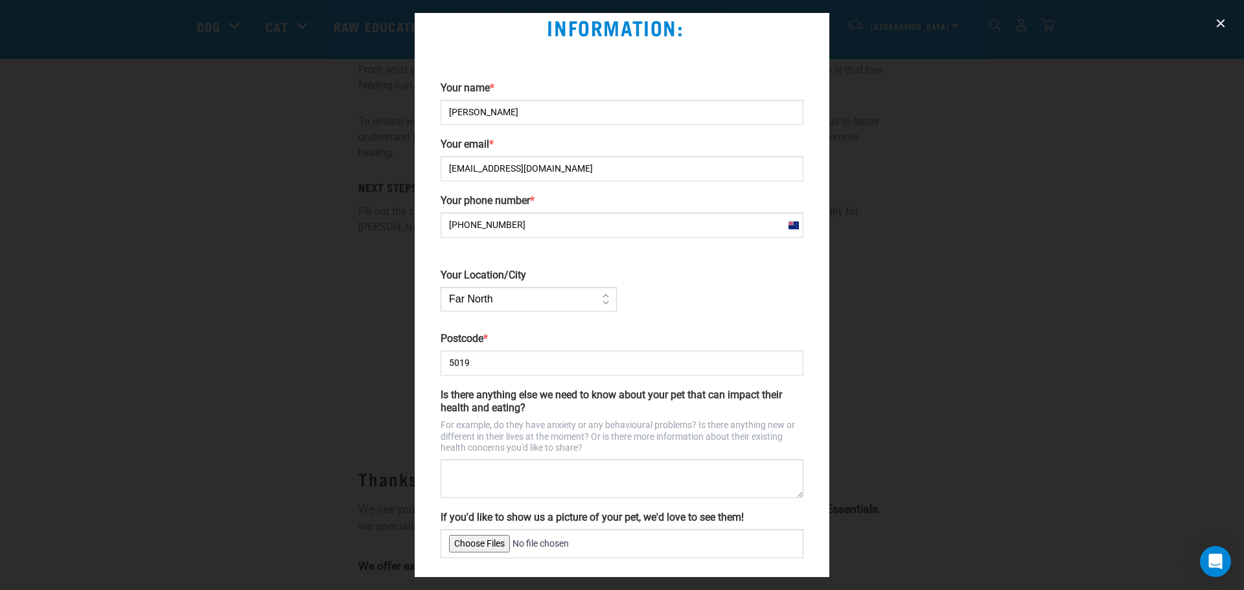
scroll to position [128, 0]
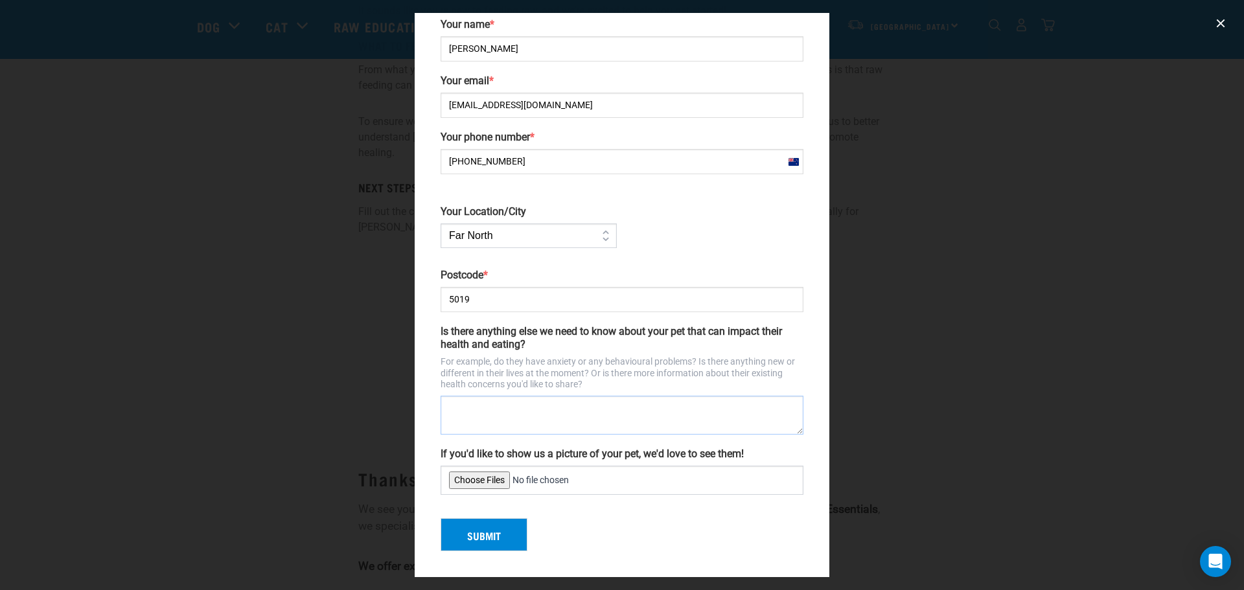
click at [570, 402] on textarea "Is there anything else we need to know about your pet that can impact their hea…" at bounding box center [622, 415] width 363 height 39
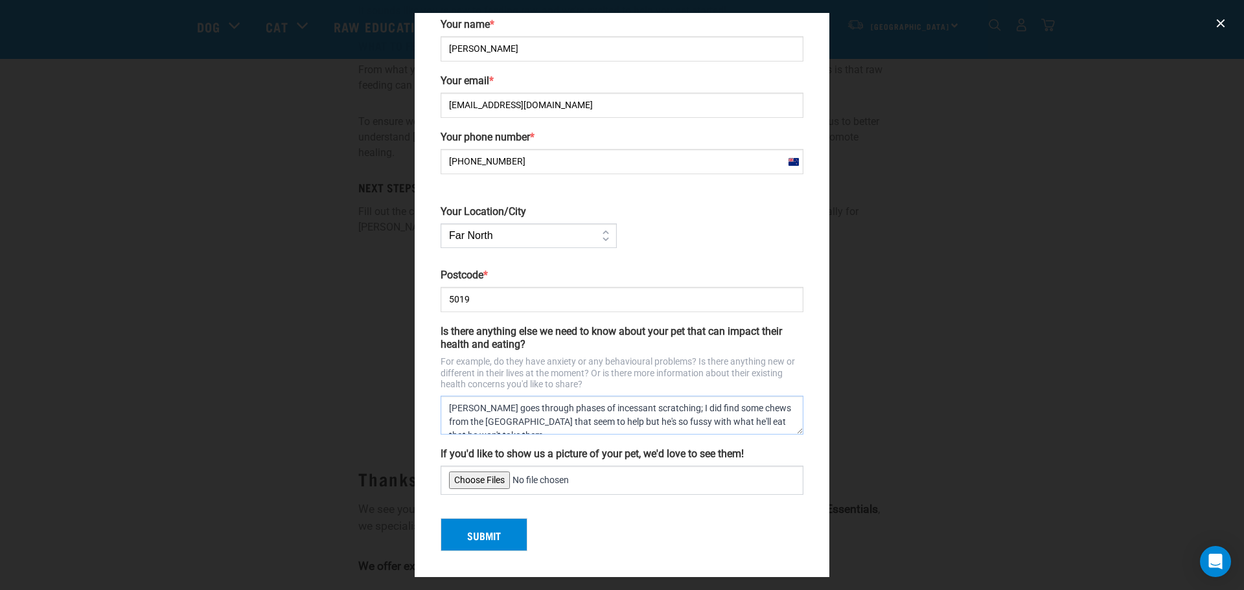
scroll to position [8, 0]
click at [661, 404] on textarea "[PERSON_NAME] goes through phases of incessant scratching; I did find some chew…" at bounding box center [622, 415] width 363 height 39
click at [770, 413] on textarea "[PERSON_NAME] goes through phases of incessant scratching and then has red patc…" at bounding box center [622, 415] width 363 height 39
type textarea "[PERSON_NAME] goes through phases of incessant scratching and then has red patc…"
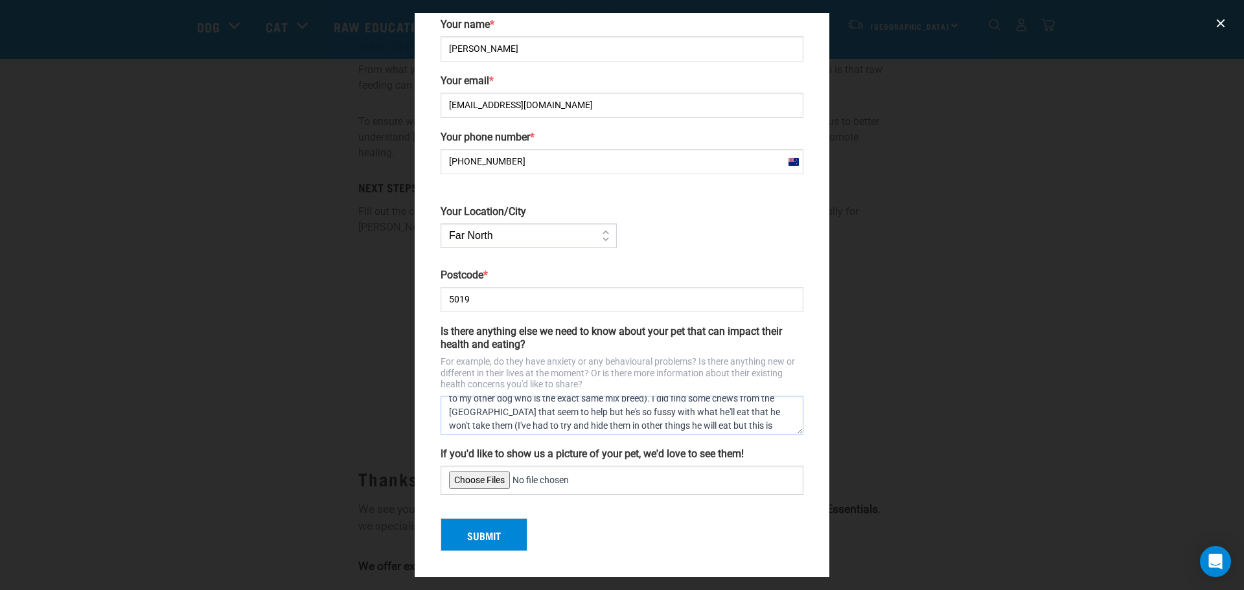
scroll to position [54, 0]
click at [628, 420] on textarea "[PERSON_NAME] goes through phases of incessant scratching and then has red patc…" at bounding box center [622, 415] width 363 height 39
click at [491, 479] on input "If you'd like to show us a picture of your pet, we'd love to see them!" at bounding box center [622, 480] width 363 height 29
type input "C:\fakepath\Frankie snoozing.jpg"
click at [634, 421] on textarea "Frankie goes through phases of incessant scratching and then has red patches wh…" at bounding box center [622, 415] width 363 height 39
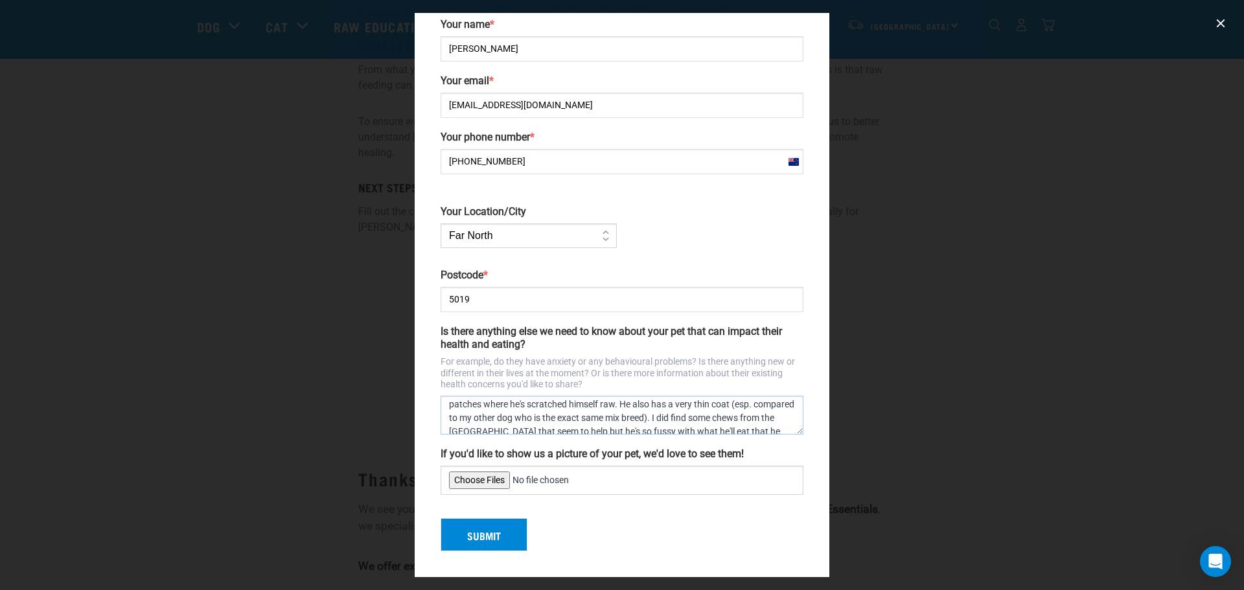
scroll to position [26, 0]
click at [641, 408] on textarea "Frankie goes through phases of incessant scratching and then has red patches wh…" at bounding box center [622, 415] width 363 height 39
drag, startPoint x: 663, startPoint y: 408, endPoint x: 680, endPoint y: 422, distance: 22.1
click at [680, 422] on textarea "Frankie goes through phases of incessant scratching and then has red patches wh…" at bounding box center [622, 415] width 363 height 39
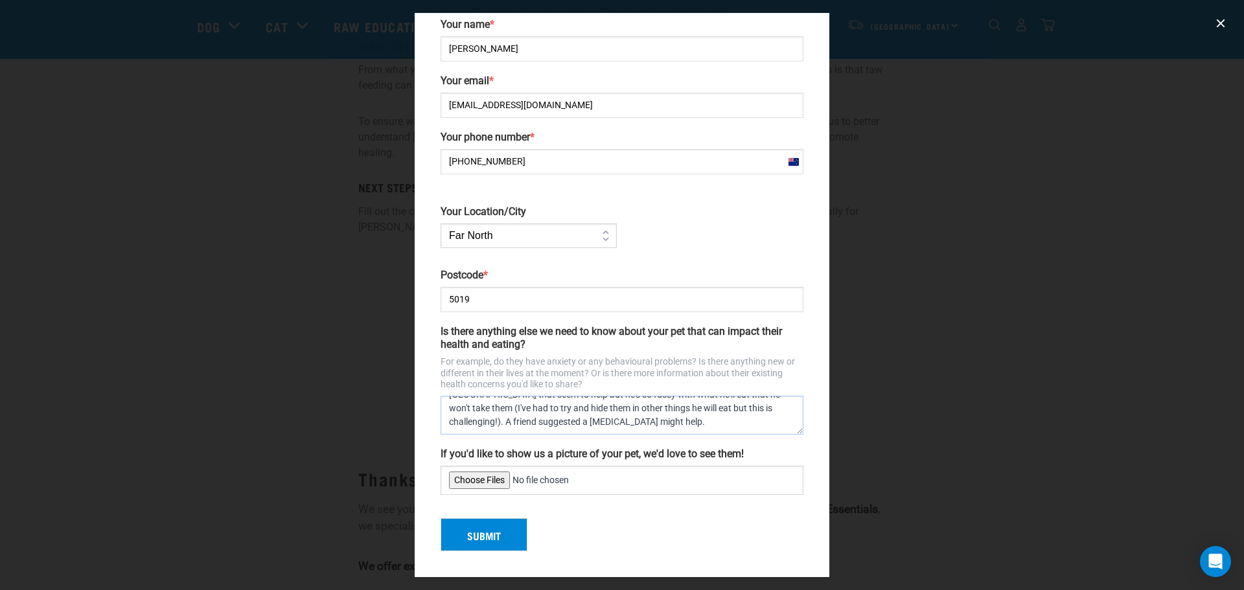
click at [689, 409] on textarea "Frankie goes through phases of incessant scratching and then has red patches wh…" at bounding box center [622, 415] width 363 height 39
click at [766, 409] on textarea "Frankie goes through phases of incessant scratching and then has red patches wh…" at bounding box center [622, 415] width 363 height 39
click at [694, 409] on textarea "Frankie goes through phases of incessant scratching and then has red patches on…" at bounding box center [622, 415] width 363 height 39
drag, startPoint x: 478, startPoint y: 424, endPoint x: 503, endPoint y: 422, distance: 24.7
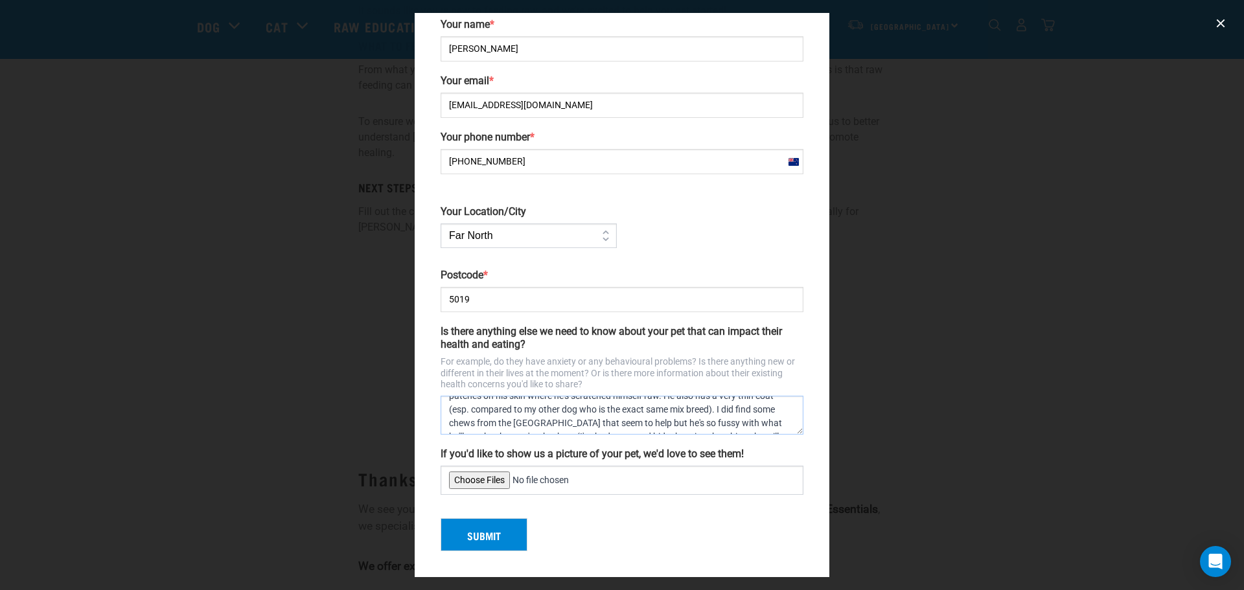
click at [478, 423] on textarea "Frankie goes through phases of incessant scratching and then has red patches on…" at bounding box center [622, 415] width 363 height 39
click at [564, 422] on textarea "Frankie goes through phases of incessant scratching and then has red patches on…" at bounding box center [622, 415] width 363 height 39
type textarea "Frankie goes through phases of incessant scratching and then has red patches on…"
click at [483, 530] on button "Submit" at bounding box center [484, 535] width 87 height 34
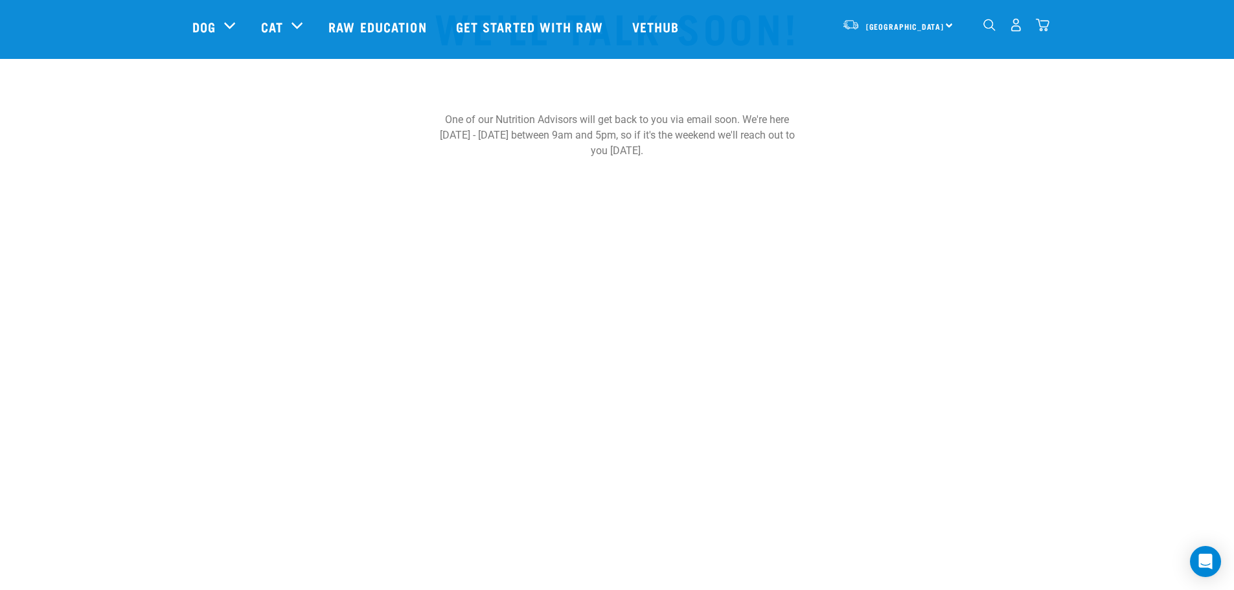
scroll to position [130, 0]
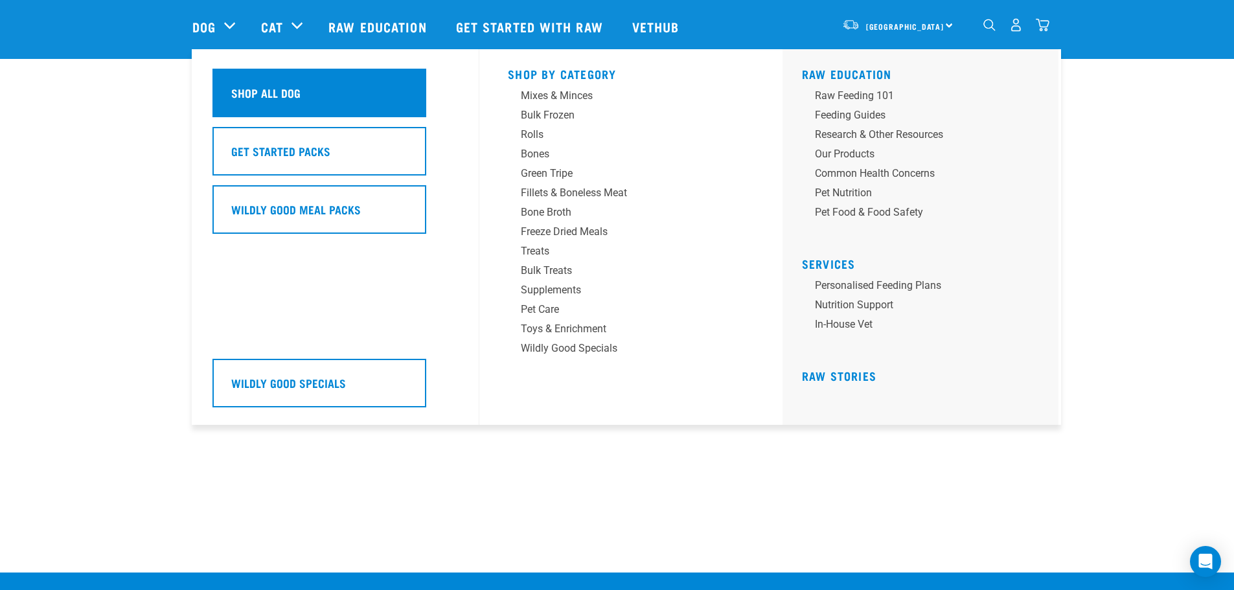
click at [262, 91] on h5 "Shop All Dog" at bounding box center [265, 92] width 69 height 17
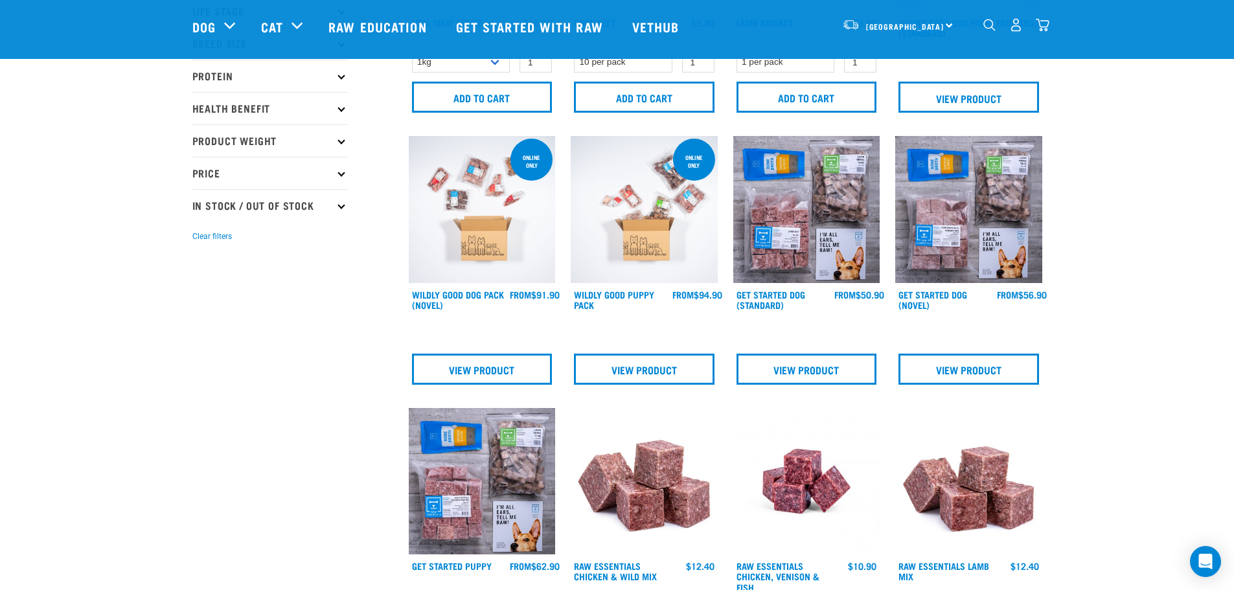
scroll to position [194, 0]
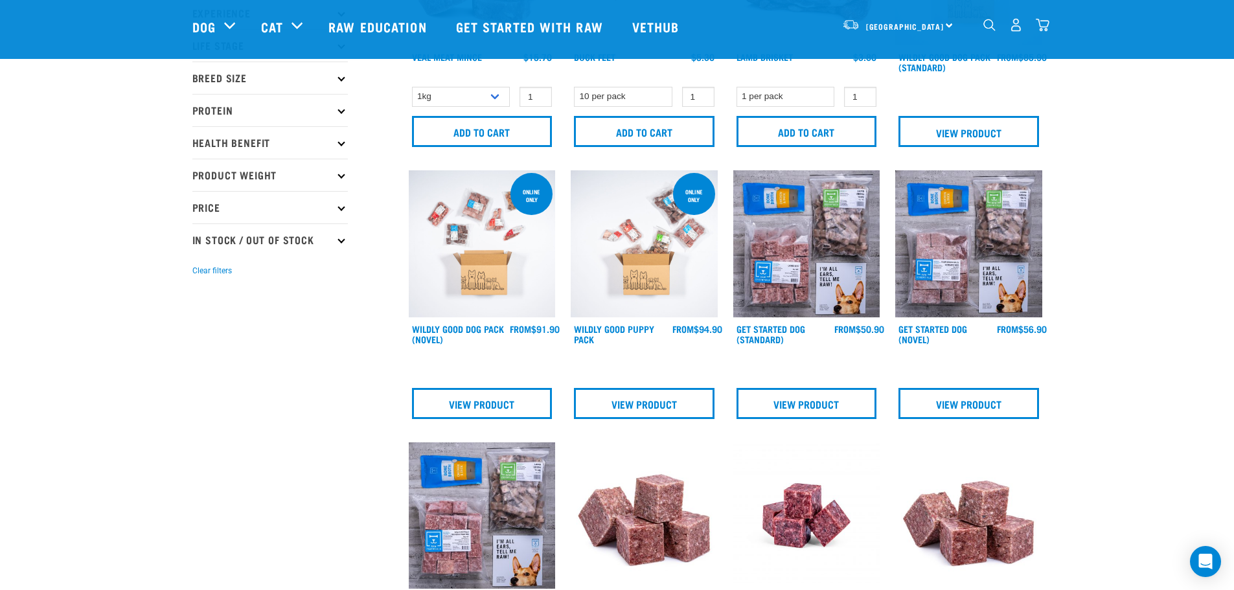
click at [816, 238] on img at bounding box center [806, 243] width 147 height 147
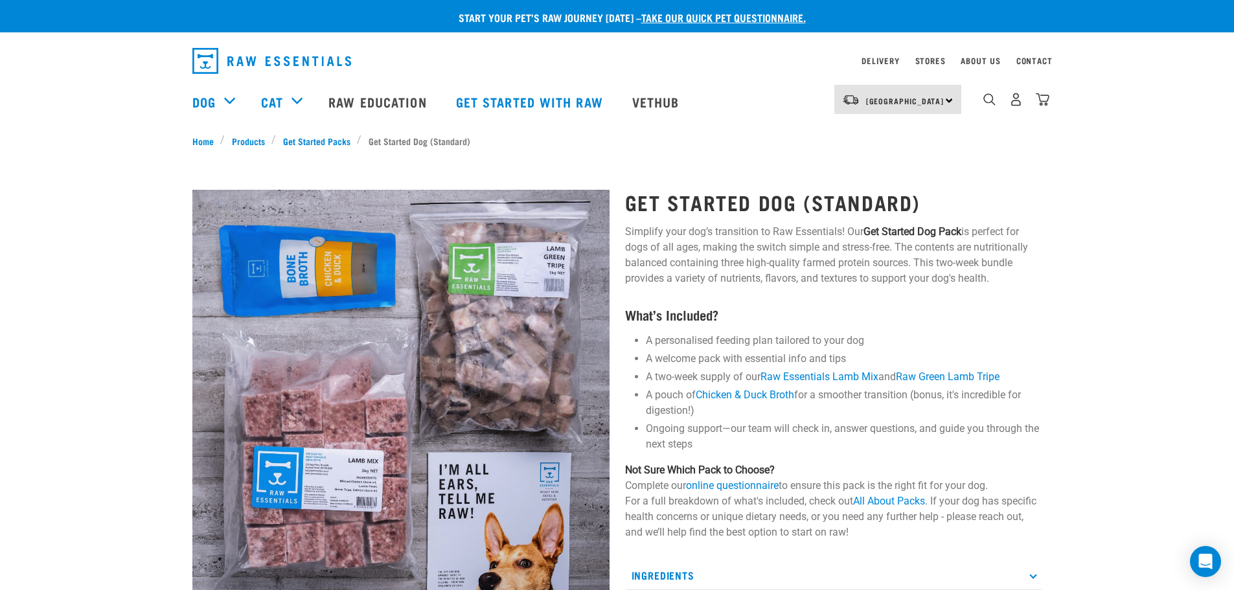
click at [969, 292] on div "Get Started Dog (Standard) Simplify your dog’s transition to Raw Essentials! Ou…" at bounding box center [833, 530] width 433 height 717
